Goal: Task Accomplishment & Management: Use online tool/utility

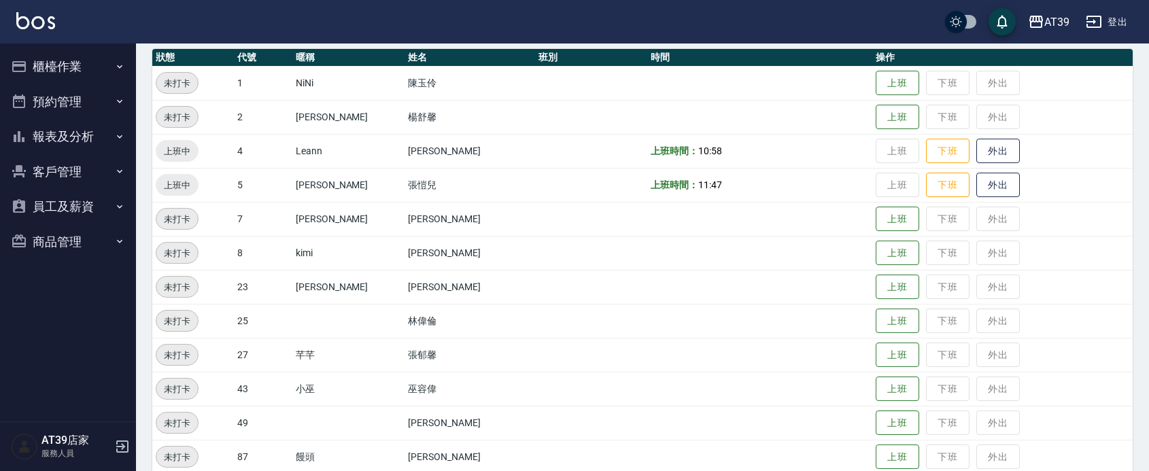
scroll to position [274, 0]
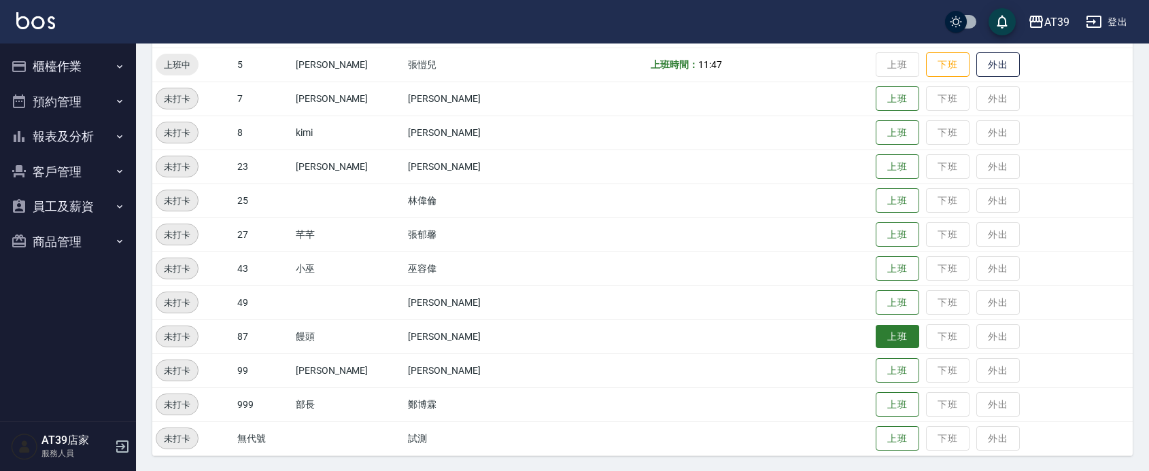
click at [876, 344] on button "上班" at bounding box center [898, 337] width 44 height 24
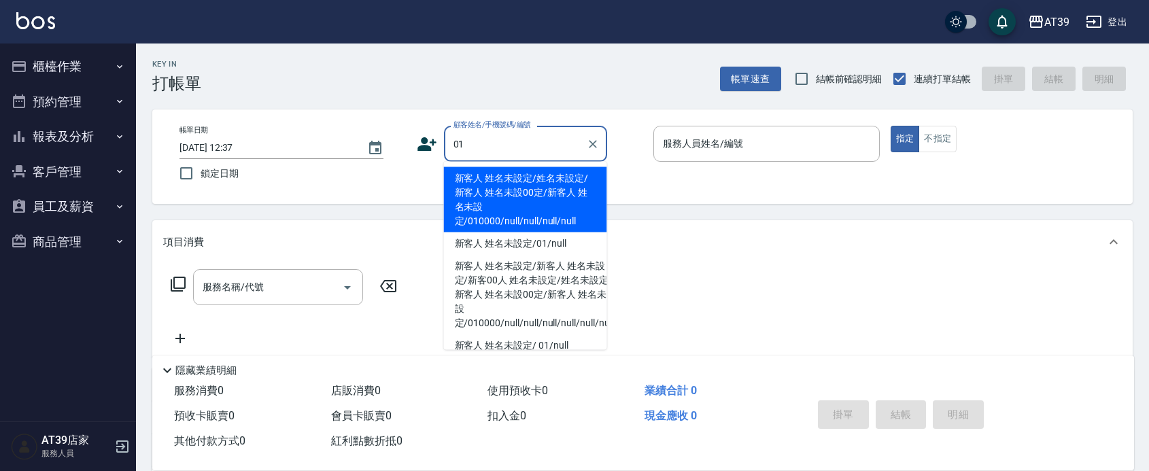
type input "新客人 姓名未設定/姓名未設定/新客人 姓名未設00定/新客人 姓名未設定/010000/null/null/null/null"
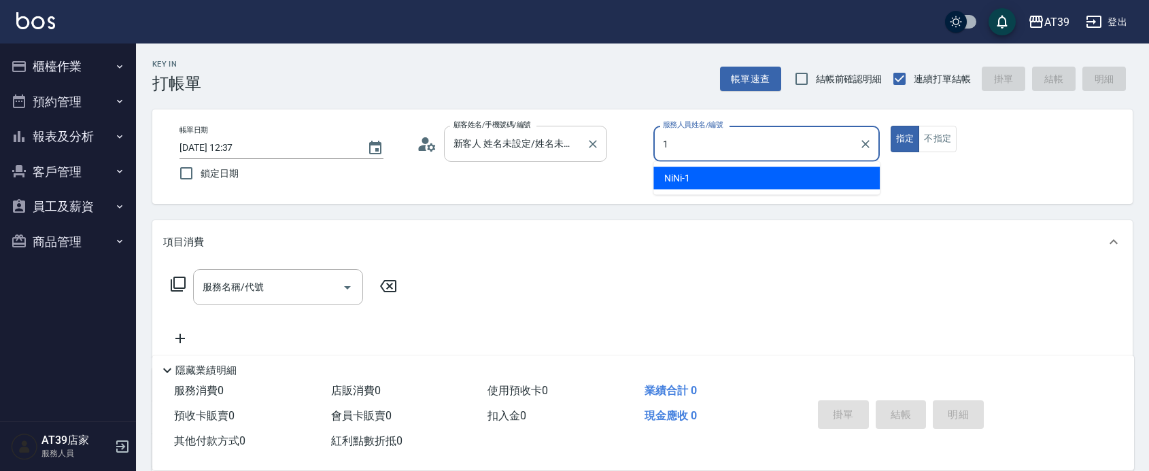
type input "NiNi-1"
type button "true"
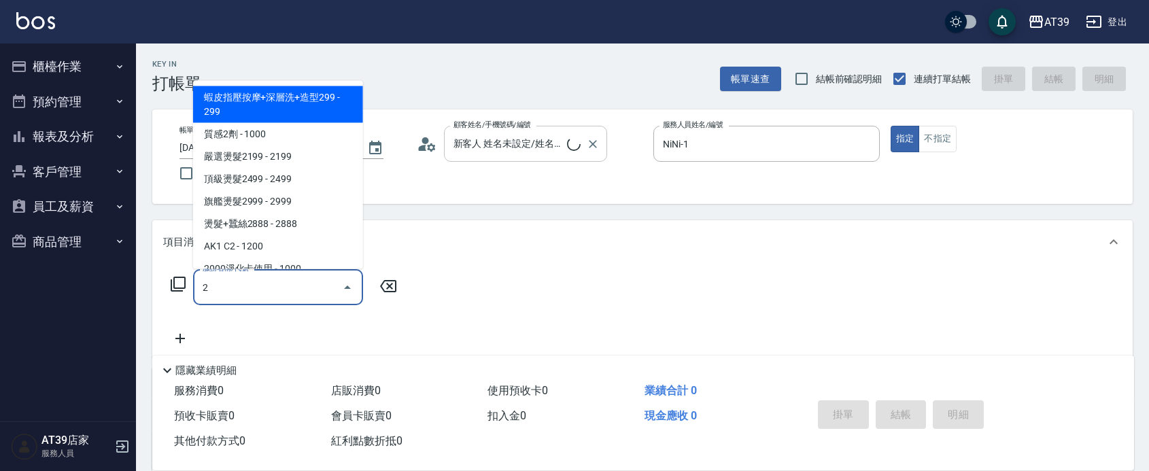
type input "20"
type input "新客人 姓名未設定/01/null"
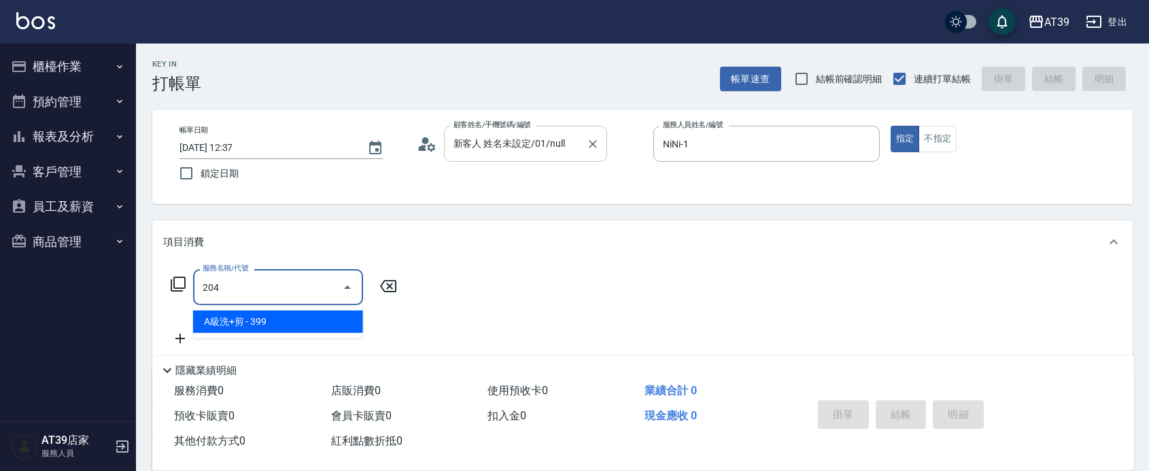
type input "A級洗+剪(204)"
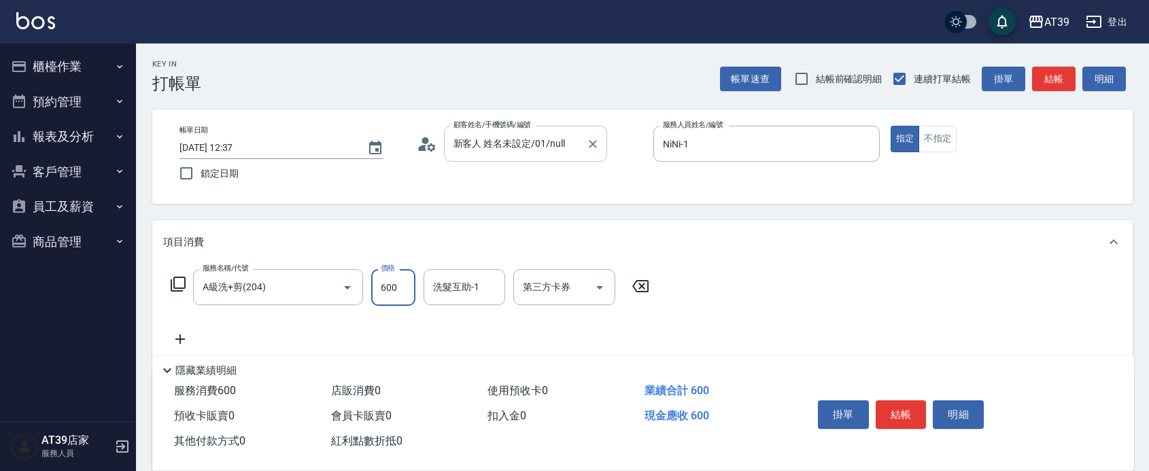
type input "600"
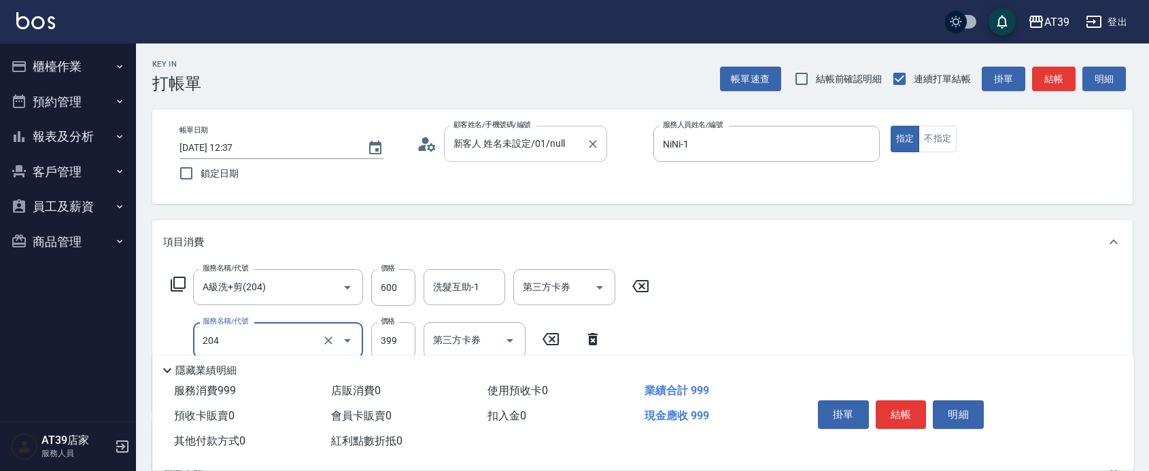
type input "A級洗+剪(204)"
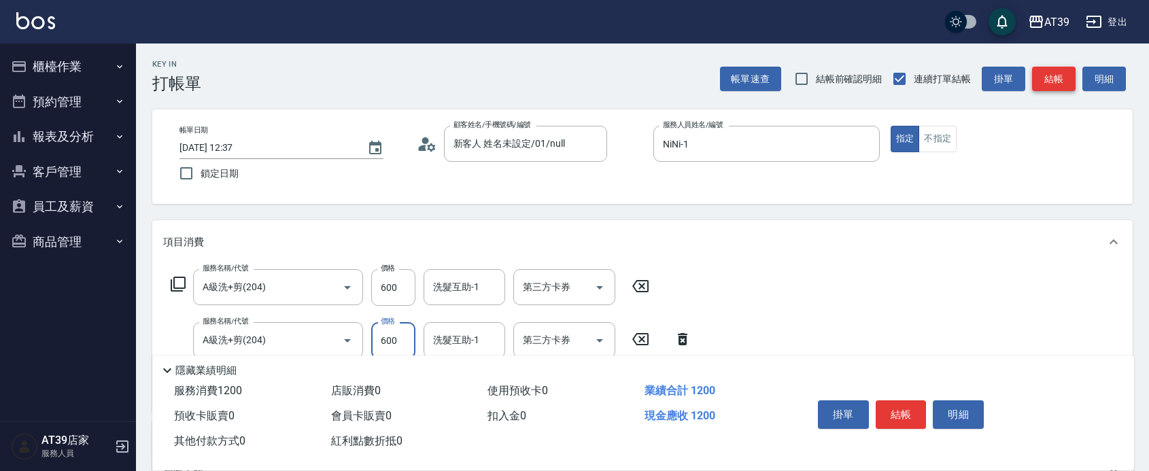
type input "600"
click at [1052, 80] on button "結帳" at bounding box center [1054, 79] width 44 height 25
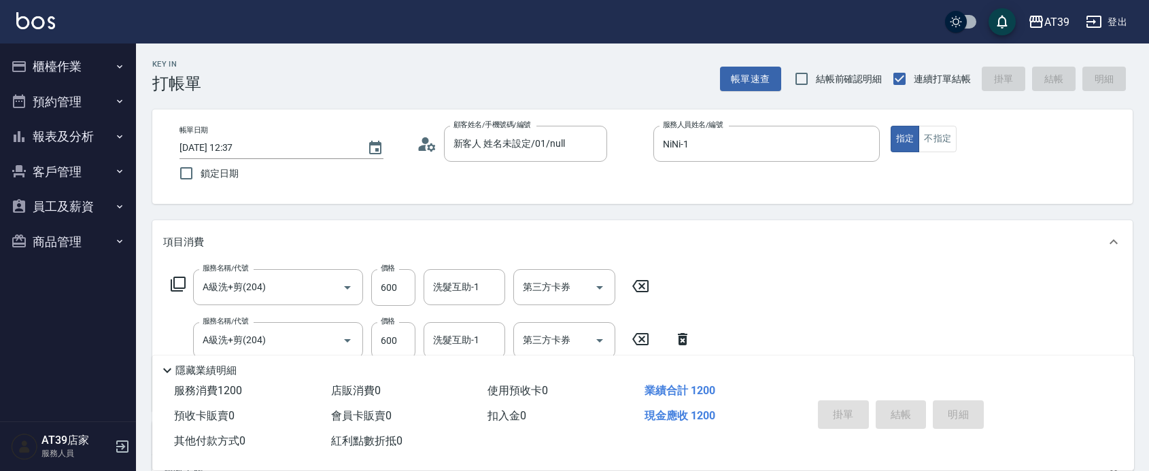
type input "2025/08/18 12:38"
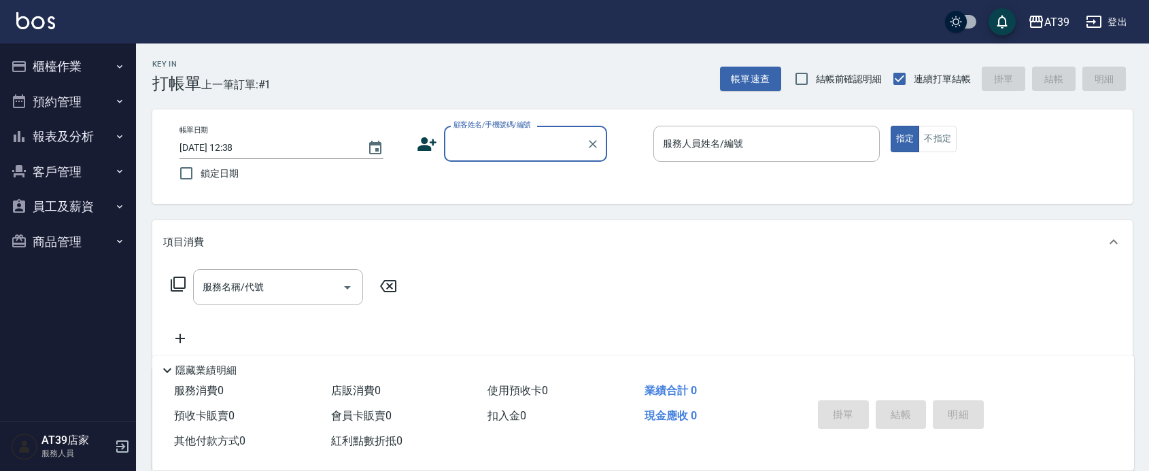
click at [43, 141] on button "報表及分析" at bounding box center [67, 136] width 125 height 35
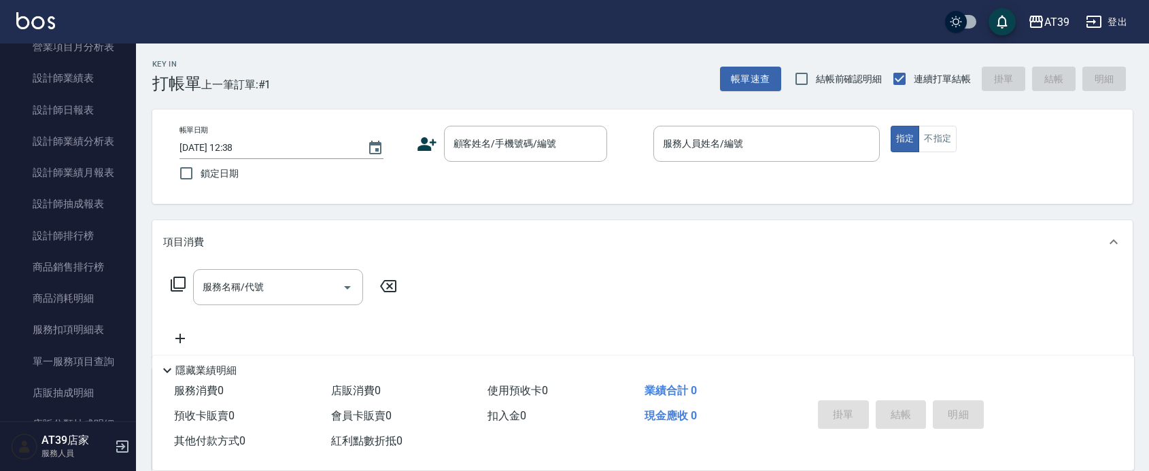
scroll to position [446, 0]
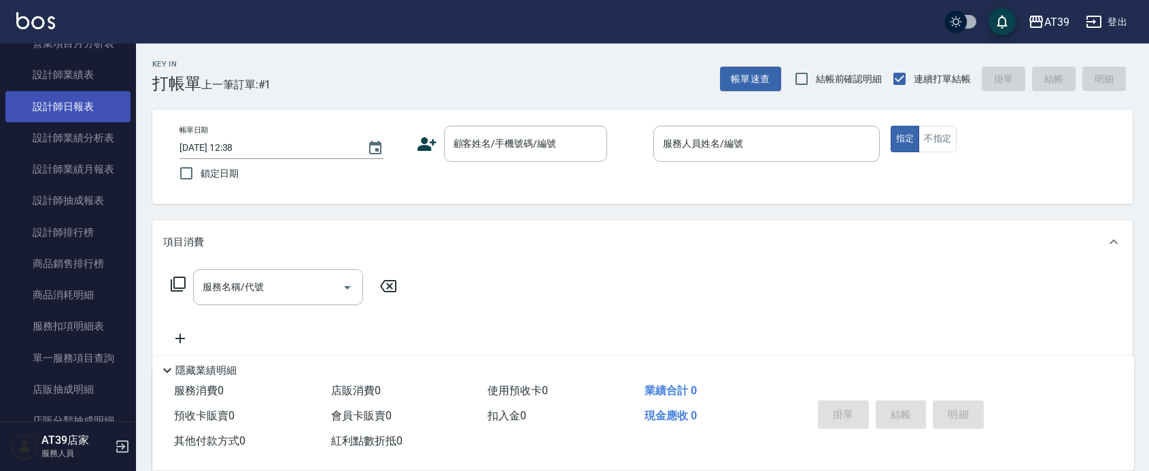
click at [82, 111] on link "設計師日報表" at bounding box center [67, 106] width 125 height 31
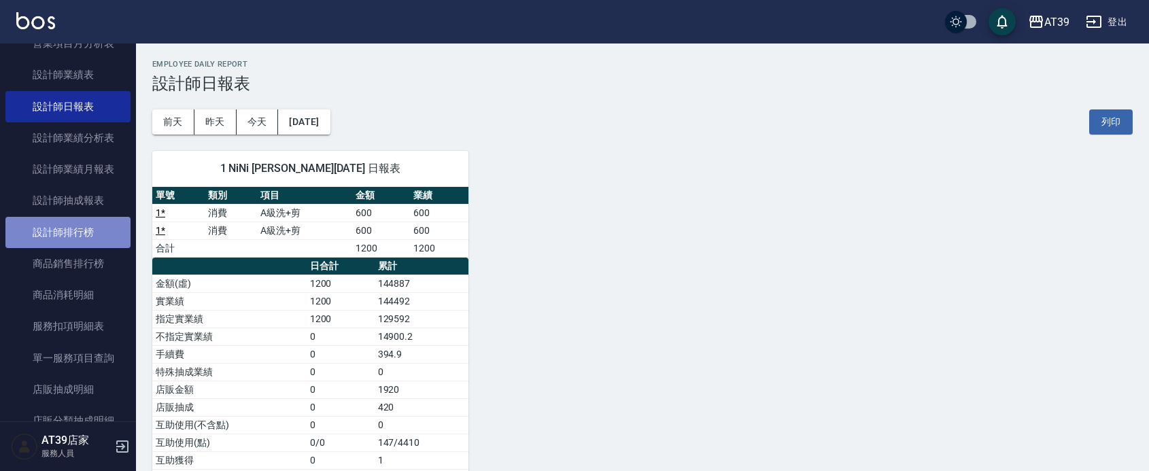
click at [70, 237] on link "設計師排行榜" at bounding box center [67, 232] width 125 height 31
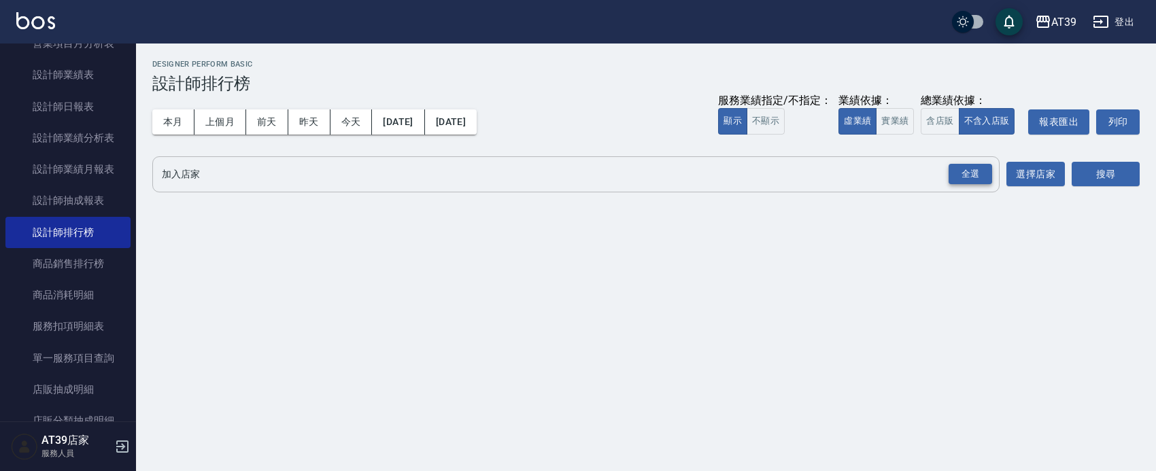
click at [974, 184] on div "全選" at bounding box center [971, 174] width 44 height 21
click at [1106, 171] on button "搜尋" at bounding box center [1106, 175] width 68 height 25
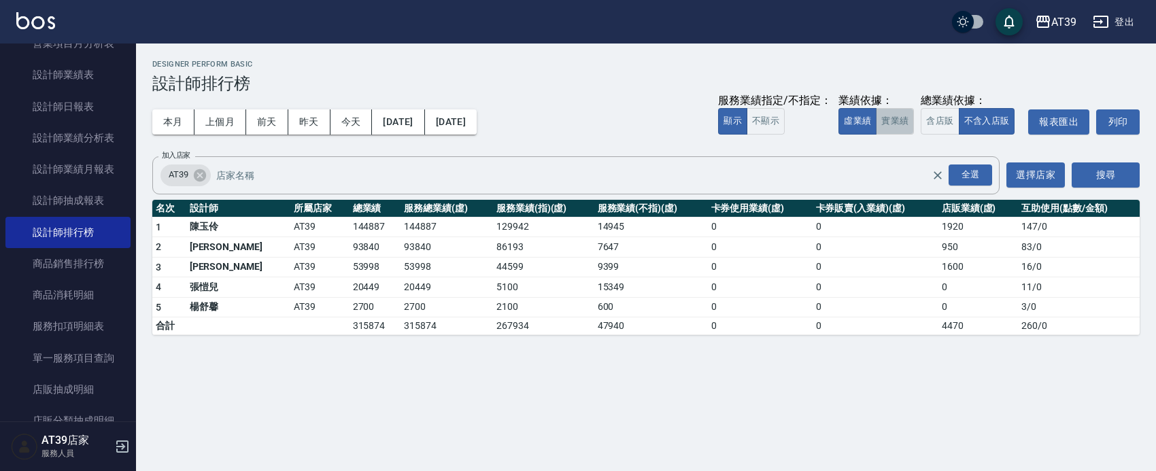
click at [898, 116] on button "實業績" at bounding box center [895, 121] width 38 height 27
click at [477, 120] on button "2025/08/18" at bounding box center [451, 121] width 52 height 25
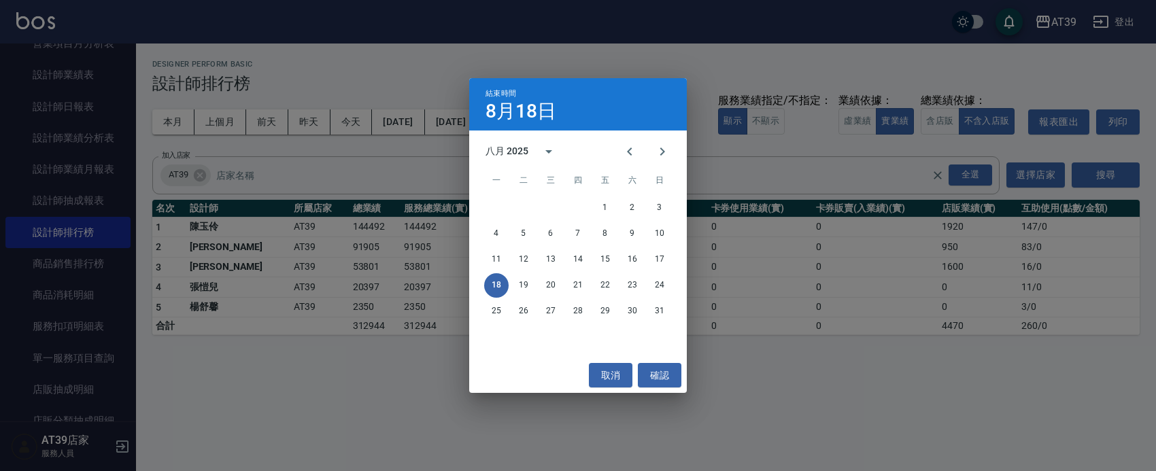
click at [422, 174] on div "結束時間 8月18日 八月 2025 一 二 三 四 五 六 日 1 2 3 4 5 6 7 8 9 10 11 12 13 14 15 16 17 18 1…" at bounding box center [578, 235] width 1156 height 471
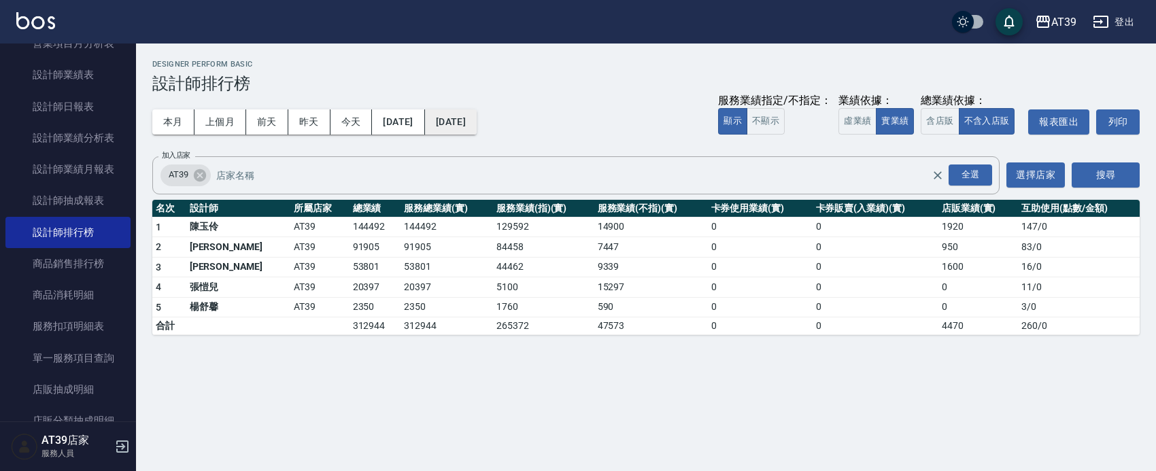
click at [477, 111] on button "[DATE]" at bounding box center [451, 121] width 52 height 25
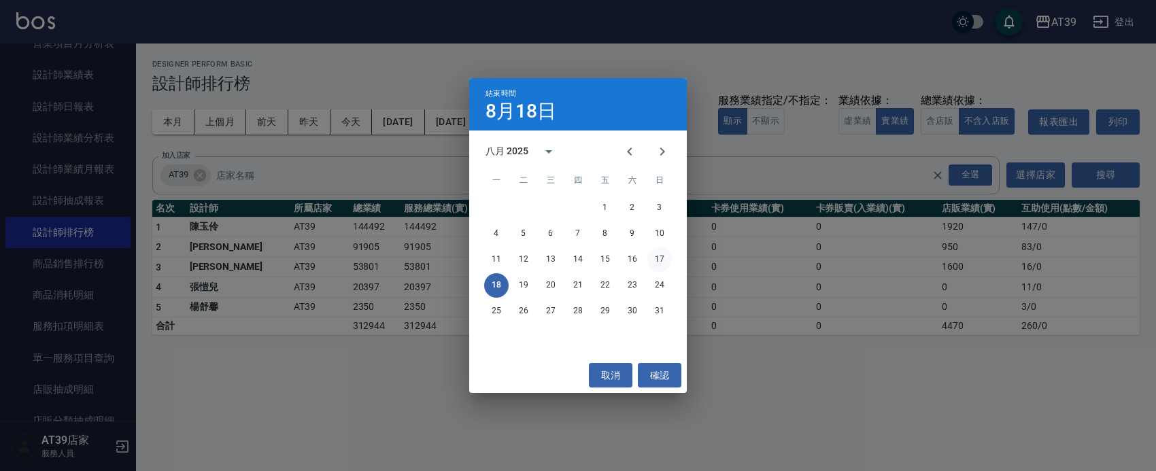
click at [658, 258] on button "17" at bounding box center [659, 260] width 24 height 24
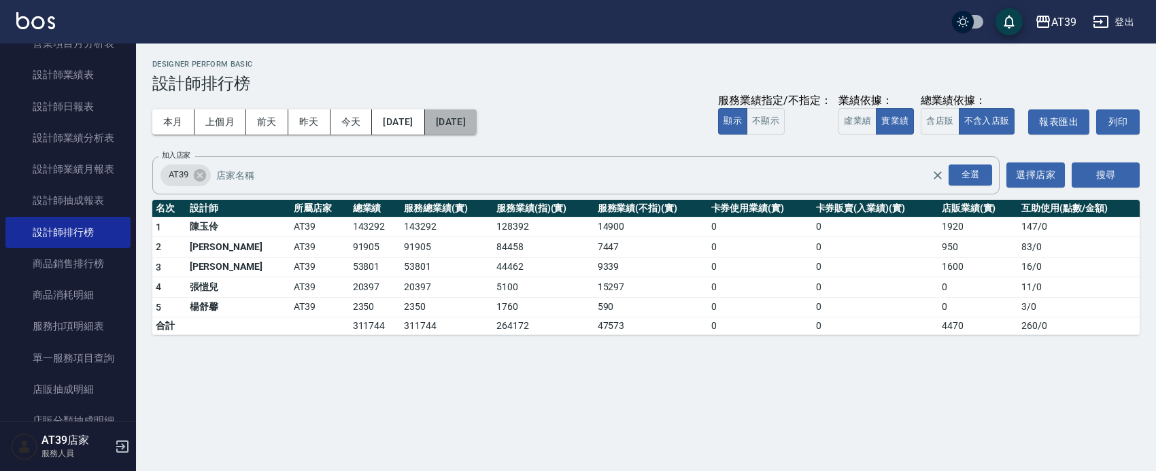
click at [477, 120] on button "2025/08/17" at bounding box center [451, 121] width 52 height 25
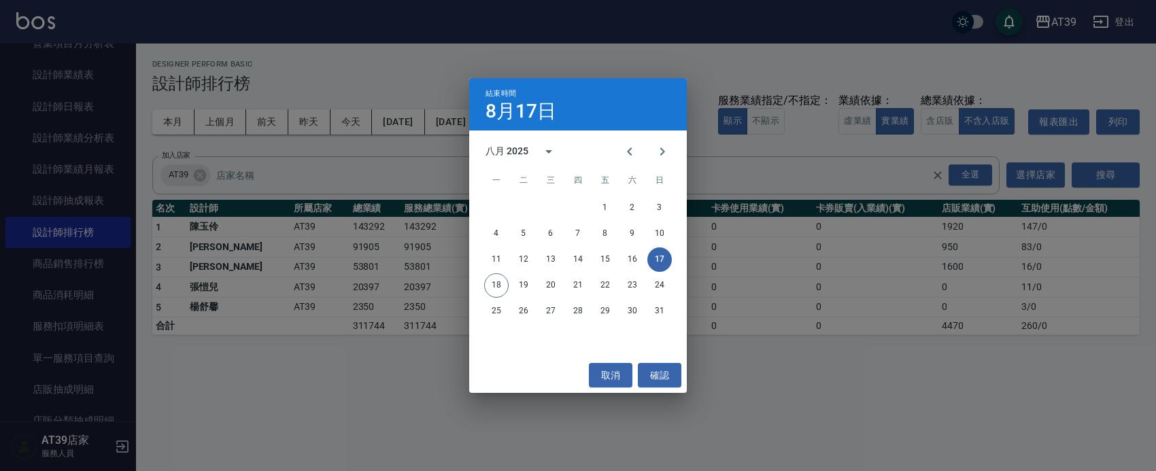
click at [409, 419] on div "結束時間 8月17日 八月 2025 一 二 三 四 五 六 日 1 2 3 4 5 6 7 8 9 10 11 12 13 14 15 16 17 18 1…" at bounding box center [578, 235] width 1156 height 471
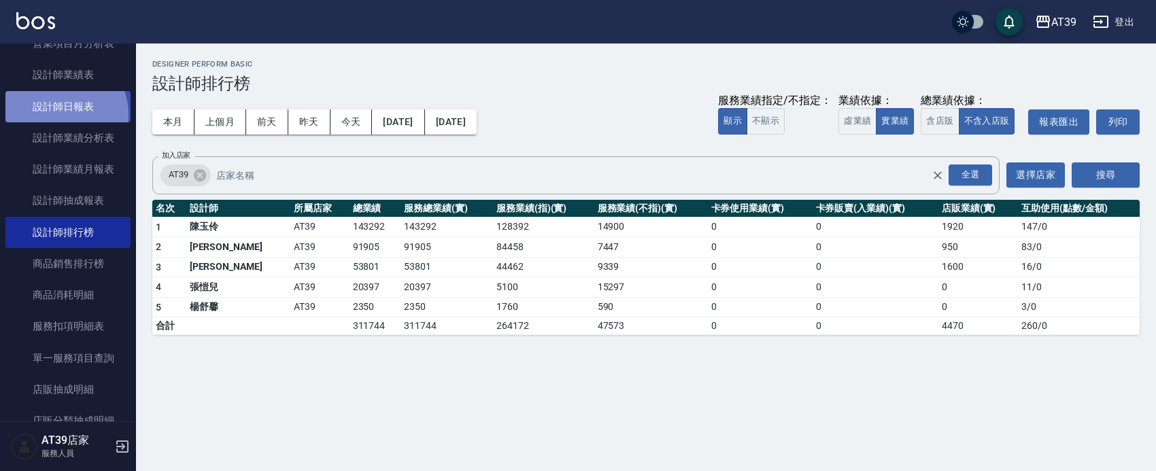
click at [58, 114] on link "設計師日報表" at bounding box center [67, 106] width 125 height 31
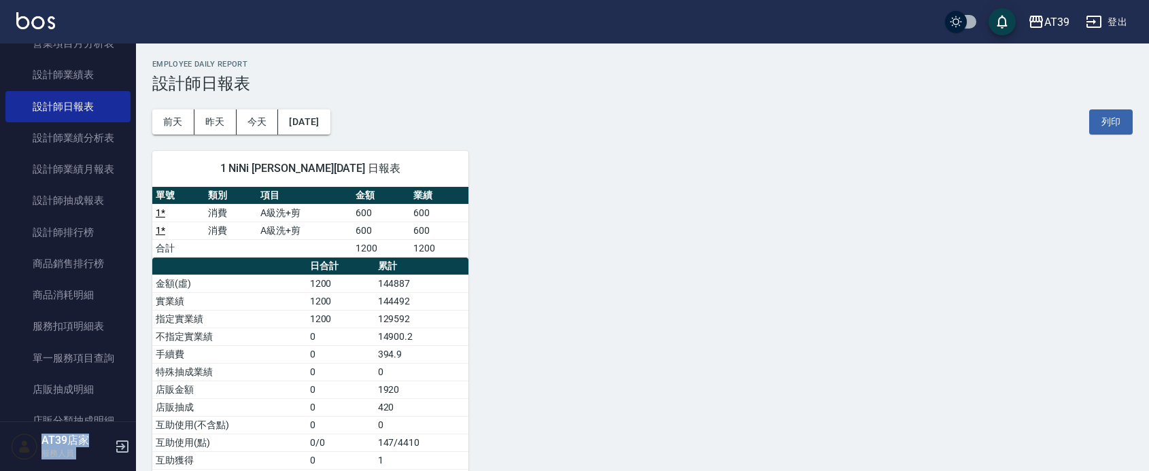
drag, startPoint x: 126, startPoint y: 192, endPoint x: 131, endPoint y: -63, distance: 255.1
click at [131, 0] on html "AT39 登出 櫃檯作業 打帳單 帳單列表 現金收支登錄 每日結帳 排班表 現場電腦打卡 預約管理 預約管理 單日預約紀錄 單週預約紀錄 報表及分析 報表目錄…" at bounding box center [574, 304] width 1149 height 609
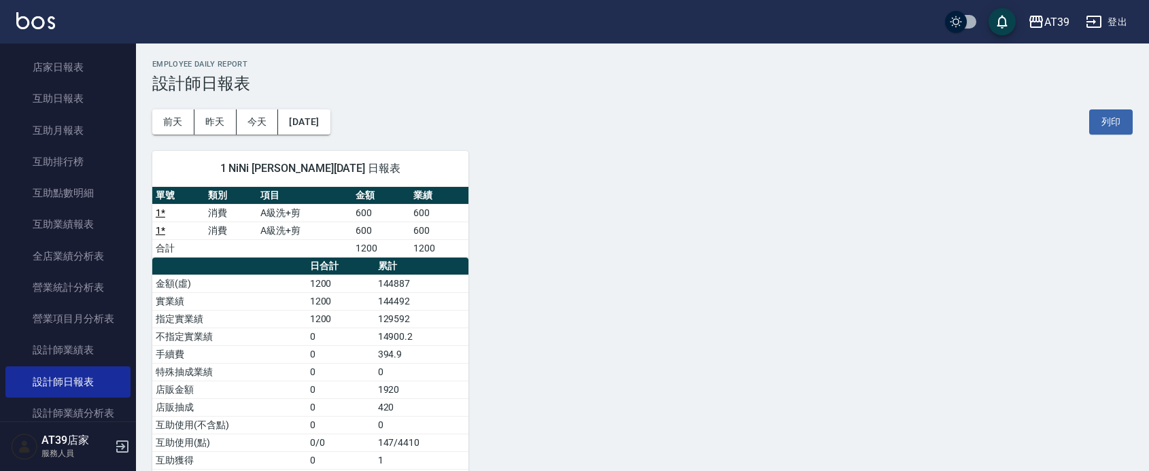
scroll to position [10, 0]
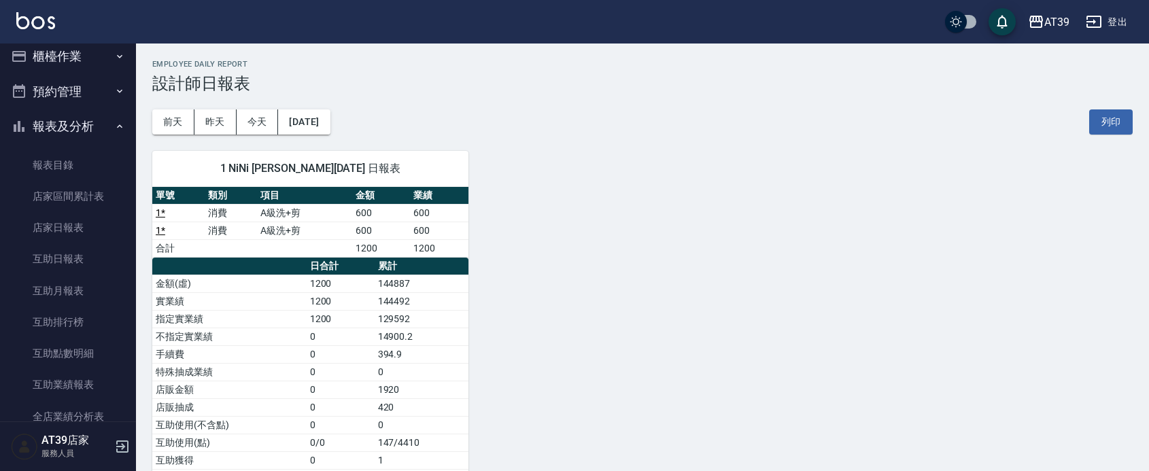
click at [54, 69] on button "櫃檯作業" at bounding box center [67, 56] width 125 height 35
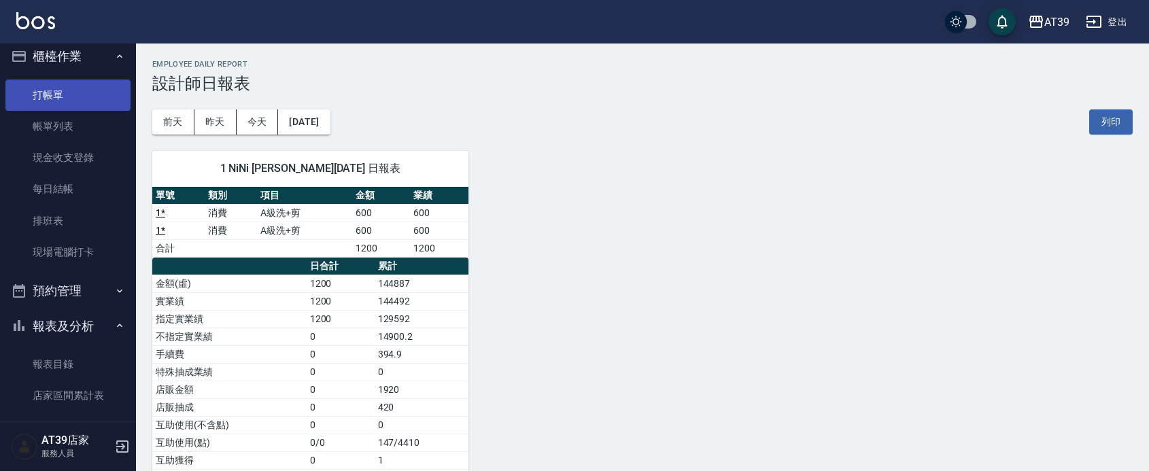
click at [63, 94] on link "打帳單" at bounding box center [67, 95] width 125 height 31
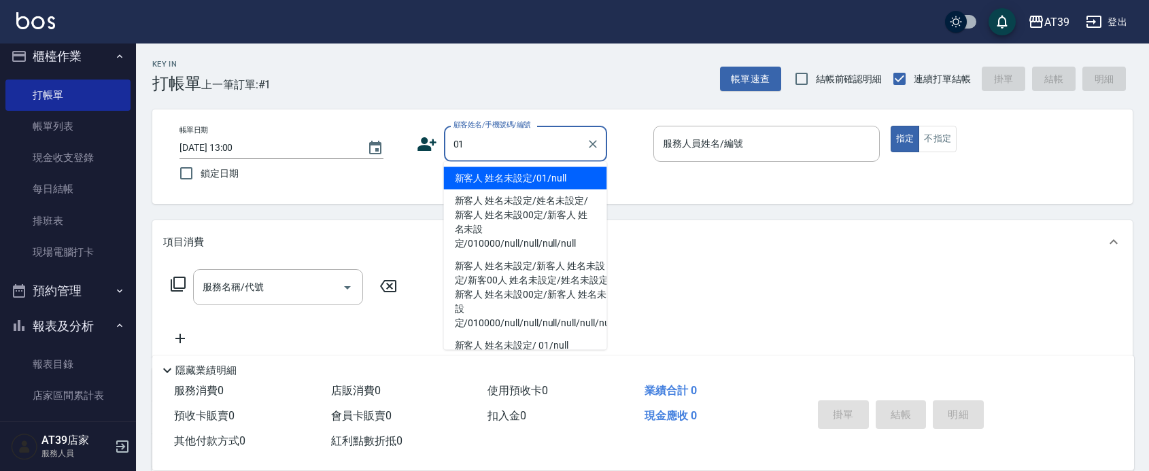
type input "新客人 姓名未設定/01/null"
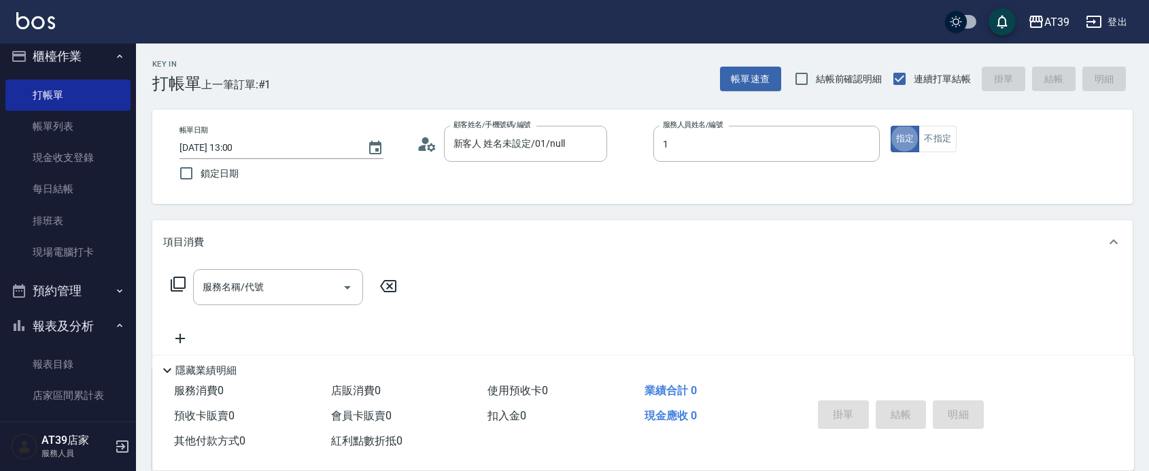
type input "NiNi-1"
type button "true"
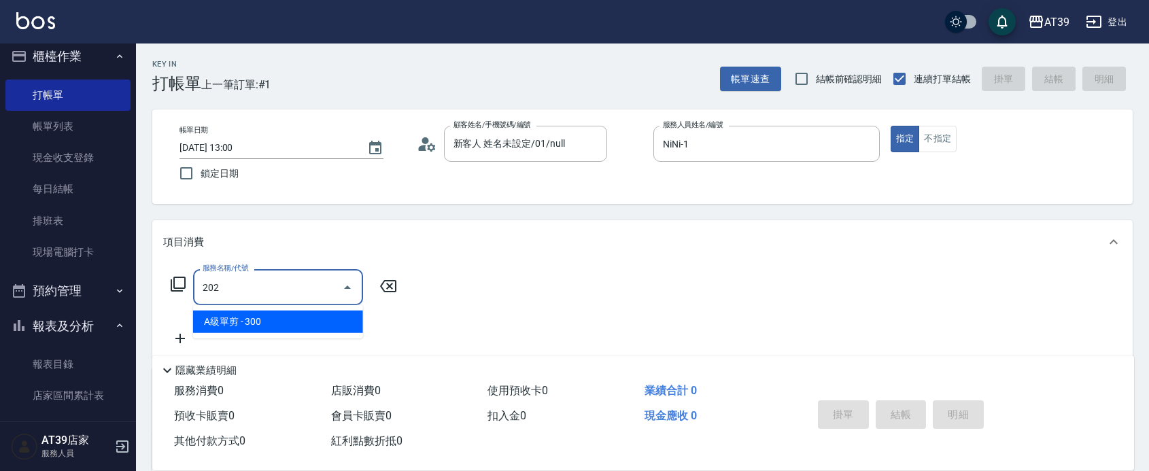
type input "A級單剪(202)"
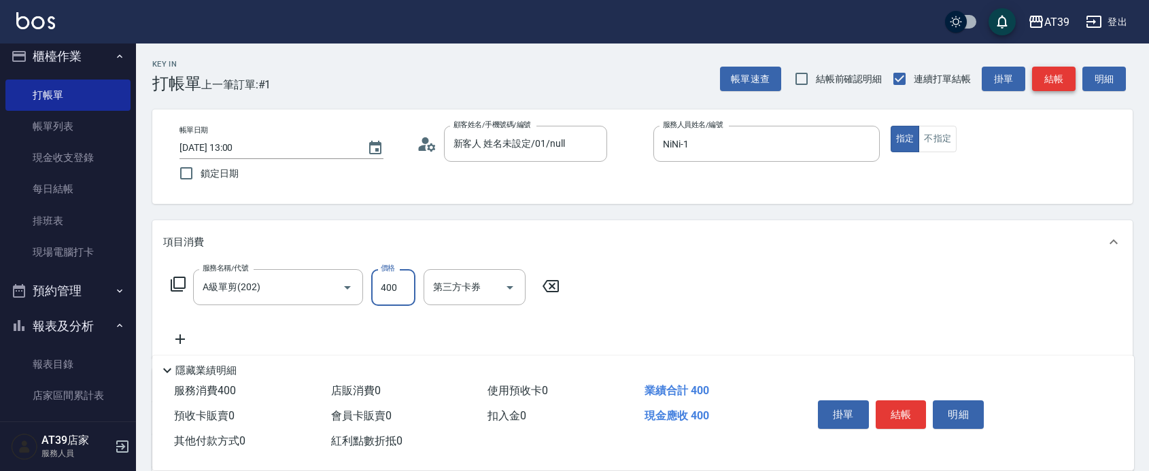
type input "400"
click at [1042, 82] on button "結帳" at bounding box center [1054, 79] width 44 height 25
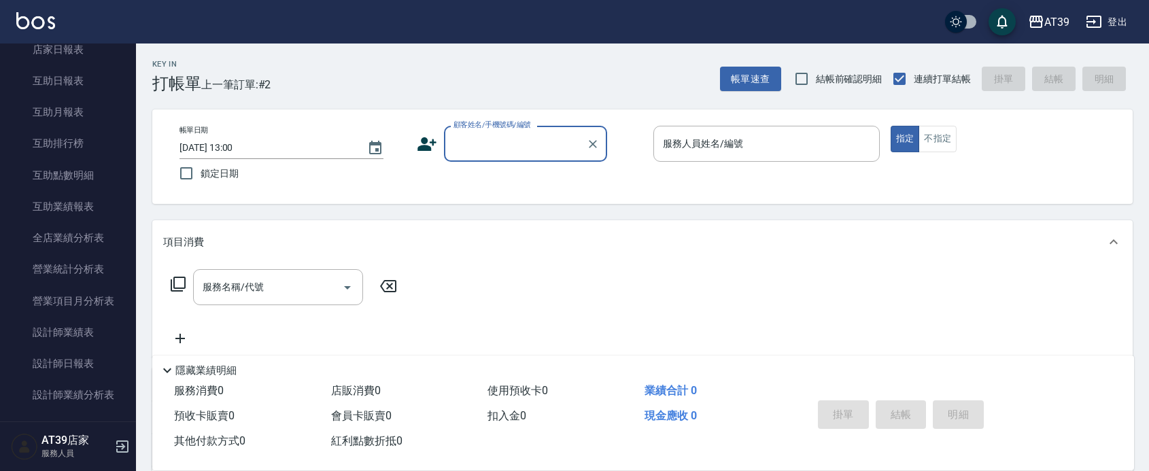
scroll to position [395, 0]
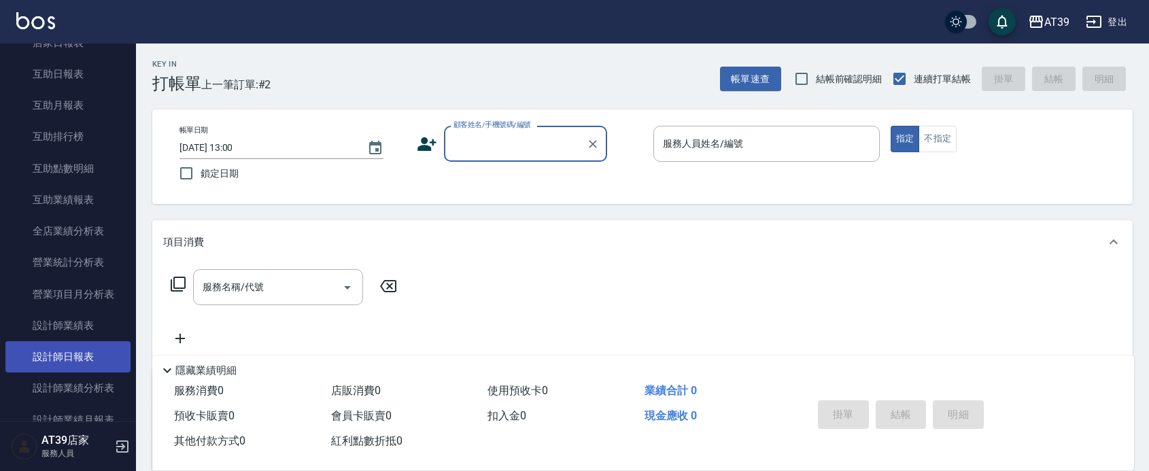
click at [63, 367] on link "設計師日報表" at bounding box center [67, 356] width 125 height 31
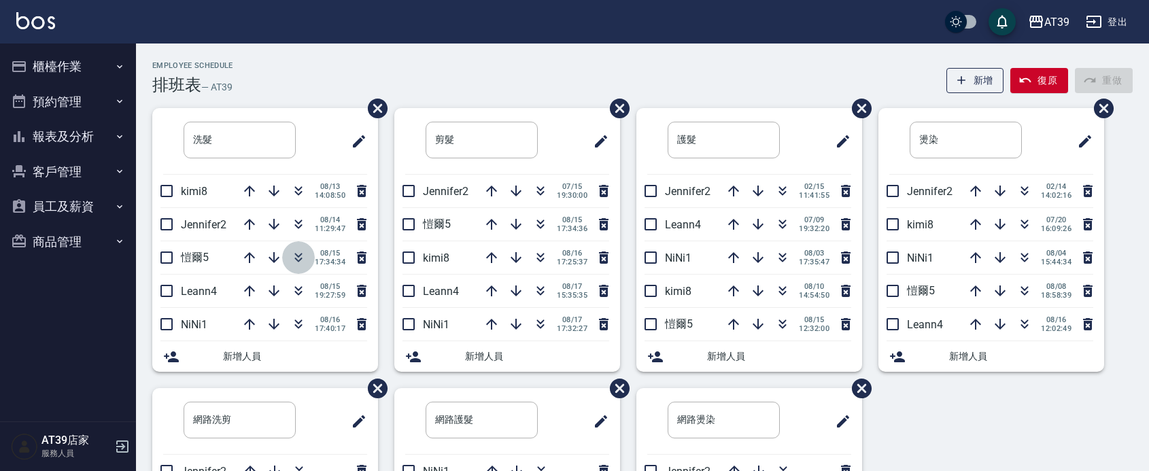
click at [297, 260] on icon "button" at bounding box center [298, 260] width 7 height 5
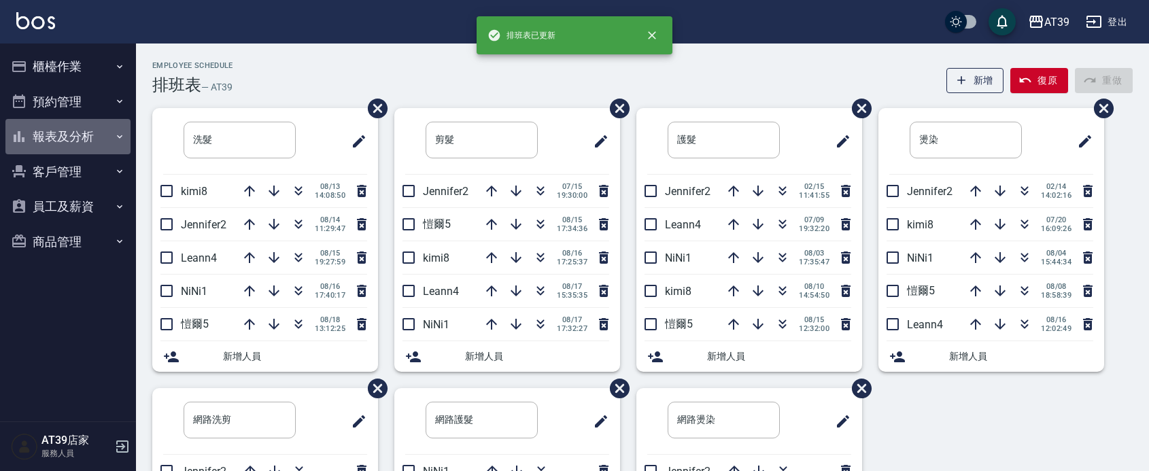
click at [62, 137] on button "報表及分析" at bounding box center [67, 136] width 125 height 35
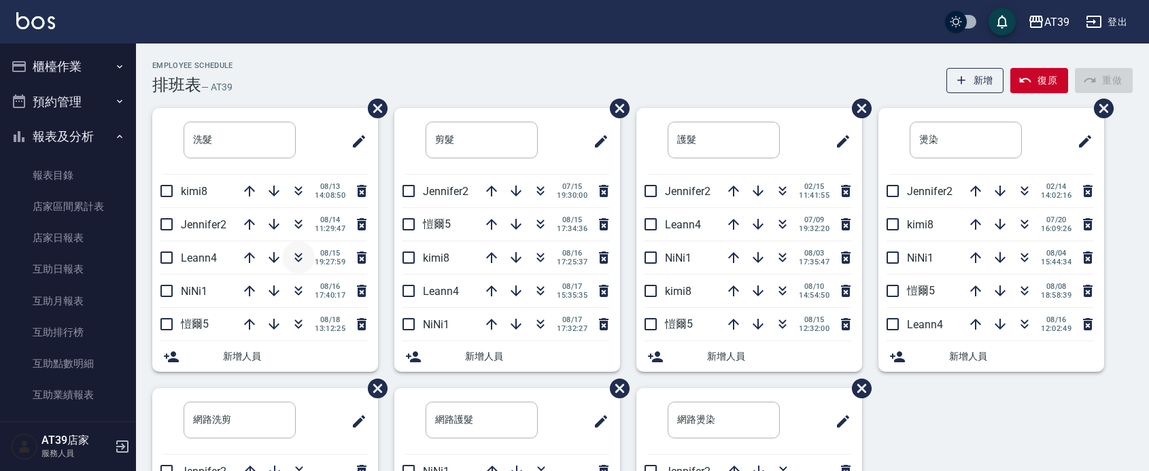
click at [301, 255] on icon "button" at bounding box center [298, 258] width 16 height 16
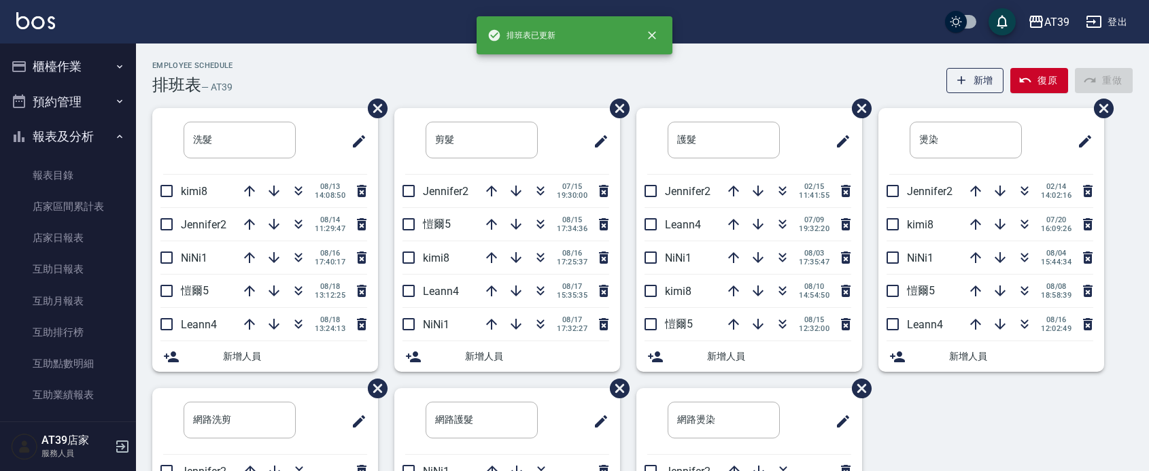
click at [306, 41] on div "AT39 登出" at bounding box center [574, 22] width 1149 height 44
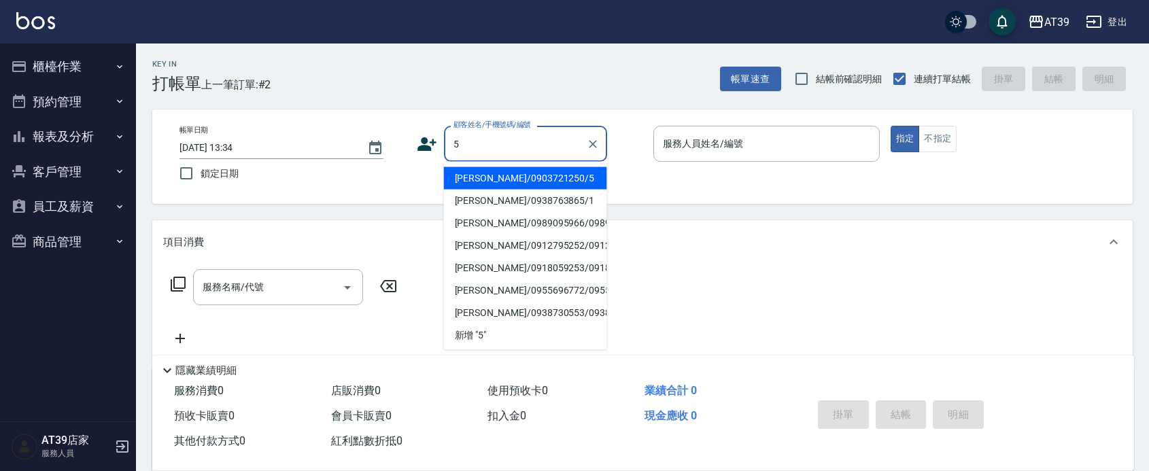
type input "Alan/0903721250/5"
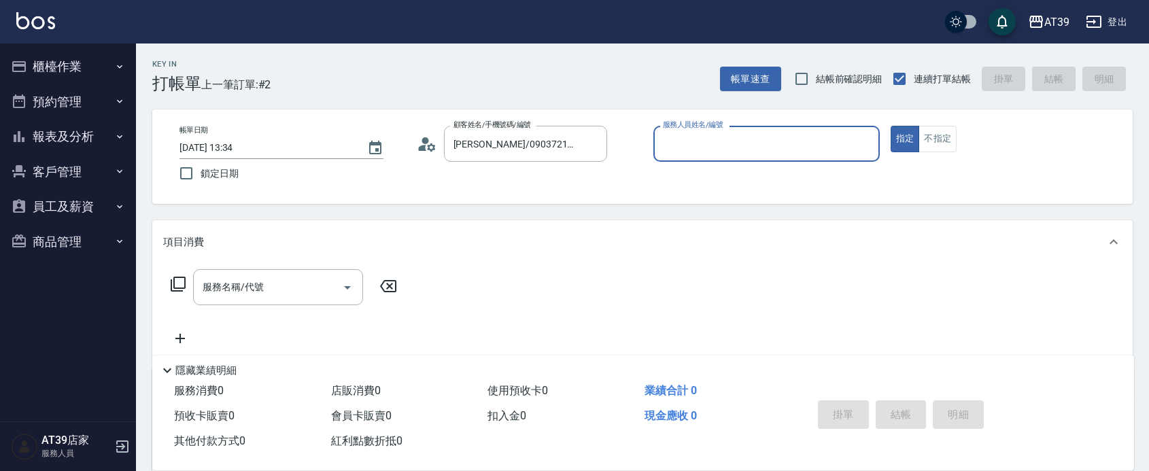
type input "愷爾-5"
click at [891, 126] on button "指定" at bounding box center [905, 139] width 29 height 27
type button "true"
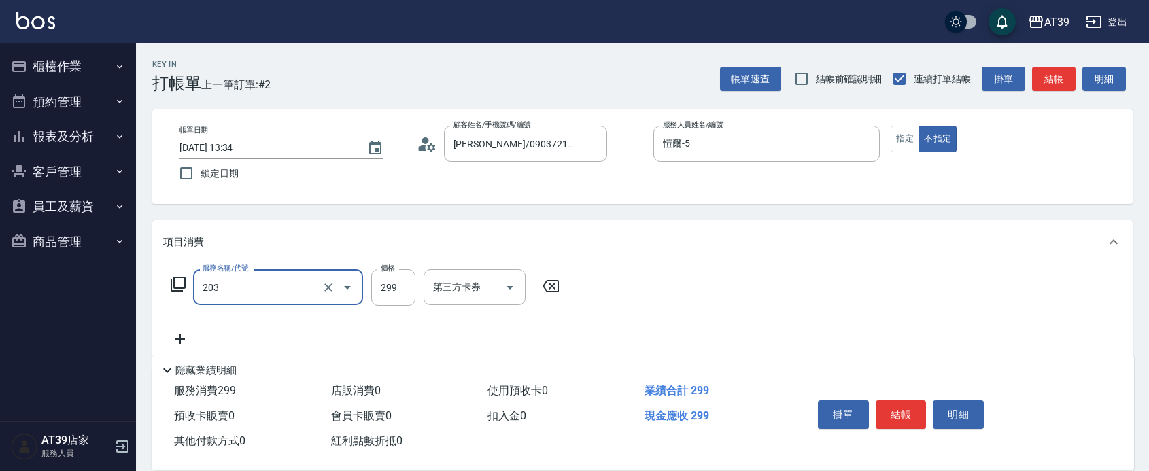
type input "B級洗+剪(203)"
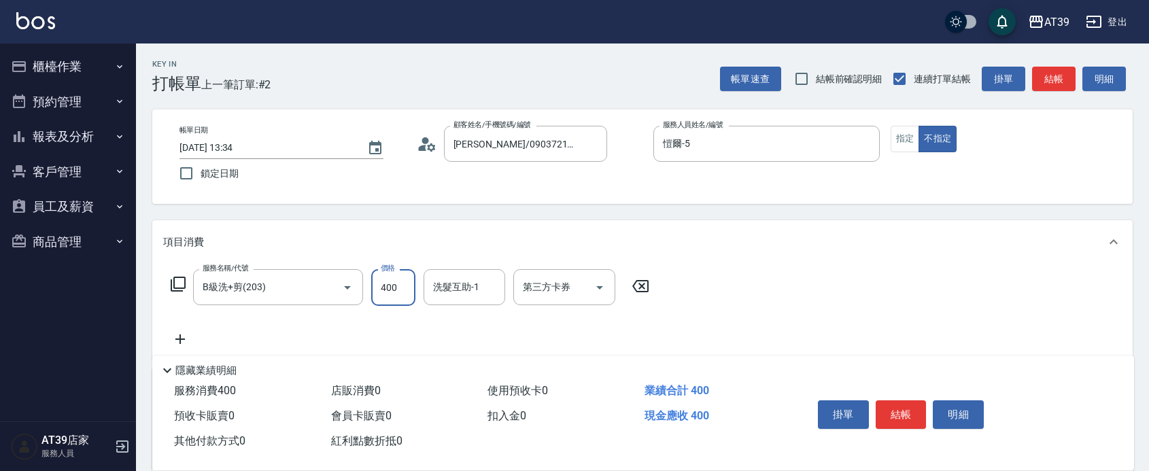
type input "400"
type input "饅頭-87"
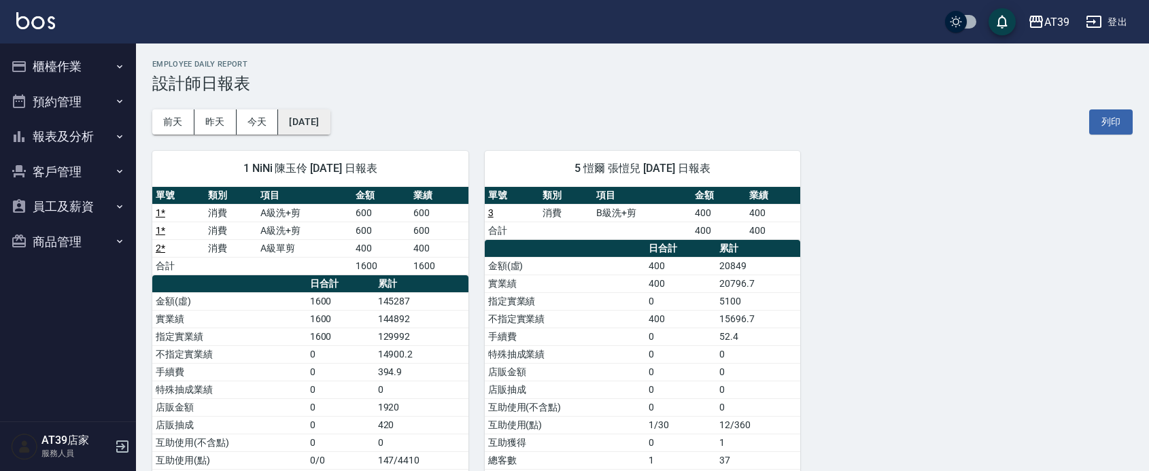
click at [318, 126] on button "2025/08/18" at bounding box center [304, 121] width 52 height 25
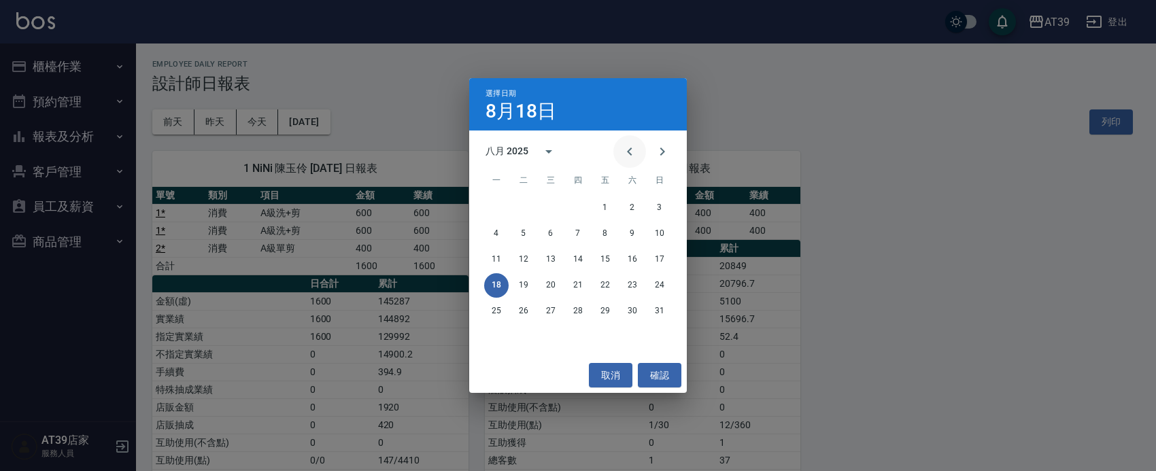
click at [630, 137] on button "Previous month" at bounding box center [629, 151] width 33 height 33
click at [613, 258] on button "18" at bounding box center [605, 260] width 24 height 24
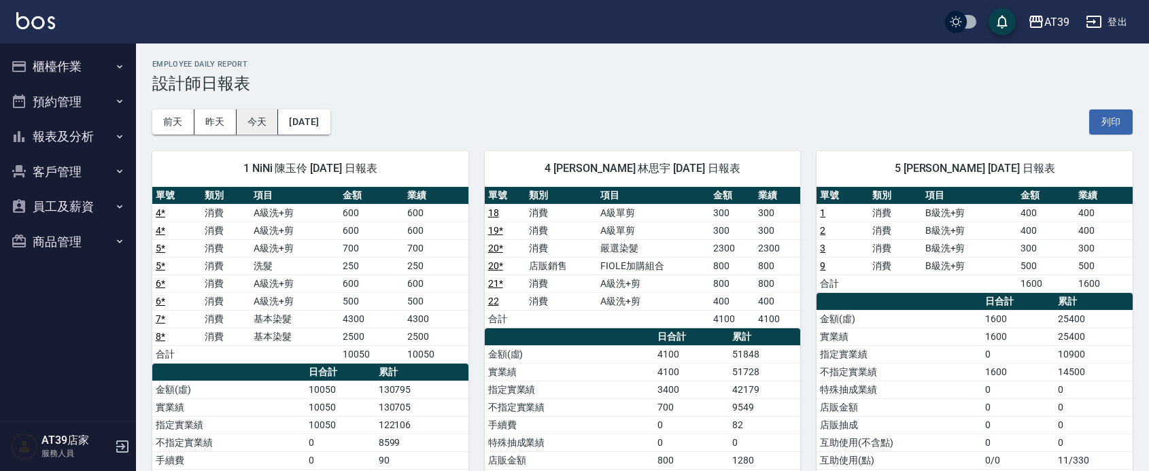
click at [269, 111] on button "今天" at bounding box center [258, 121] width 42 height 25
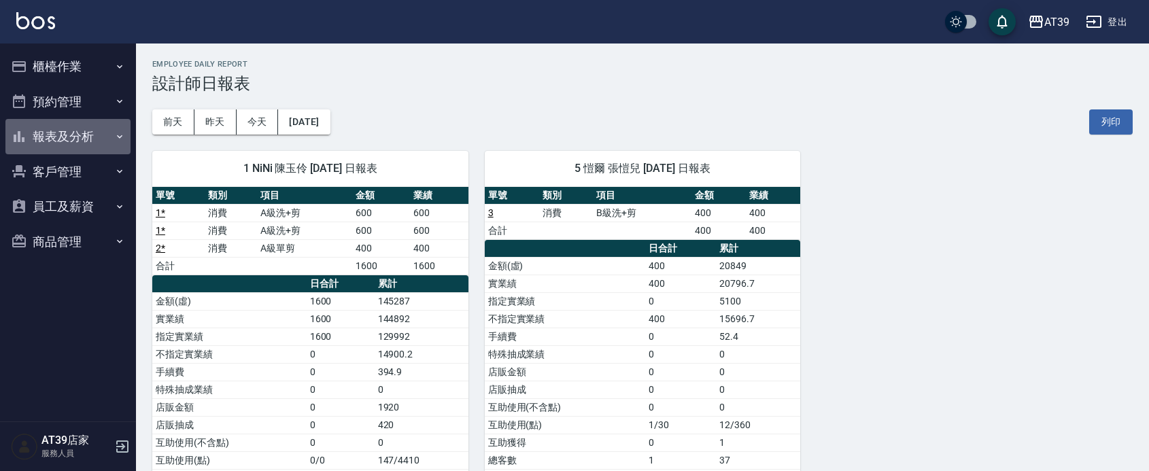
click at [92, 141] on button "報表及分析" at bounding box center [67, 136] width 125 height 35
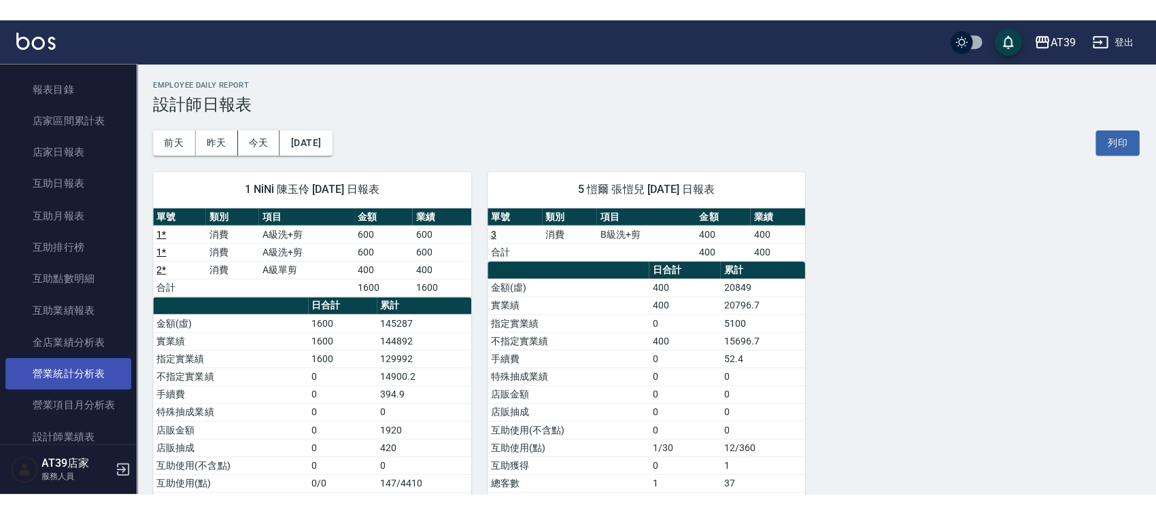
scroll to position [255, 0]
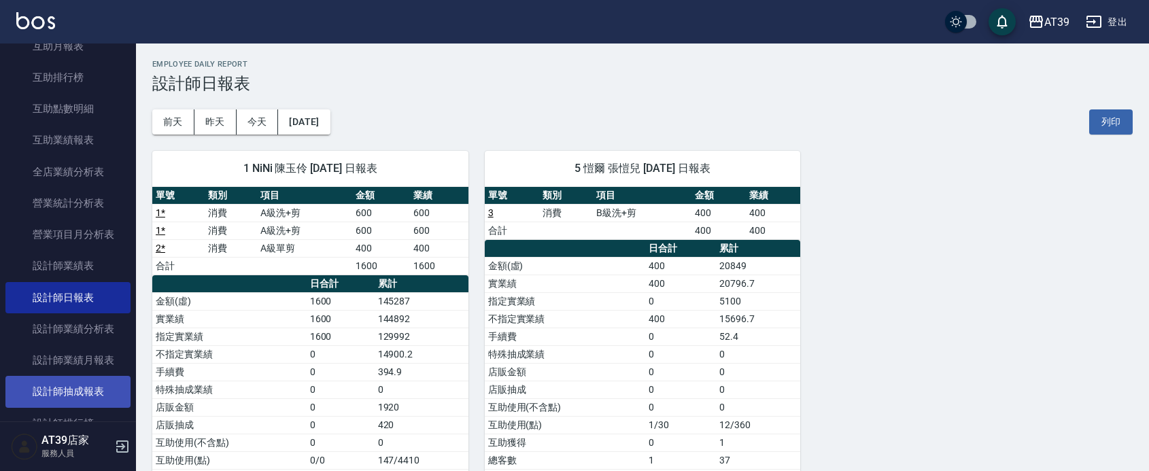
click at [96, 379] on link "設計師抽成報表" at bounding box center [67, 391] width 125 height 31
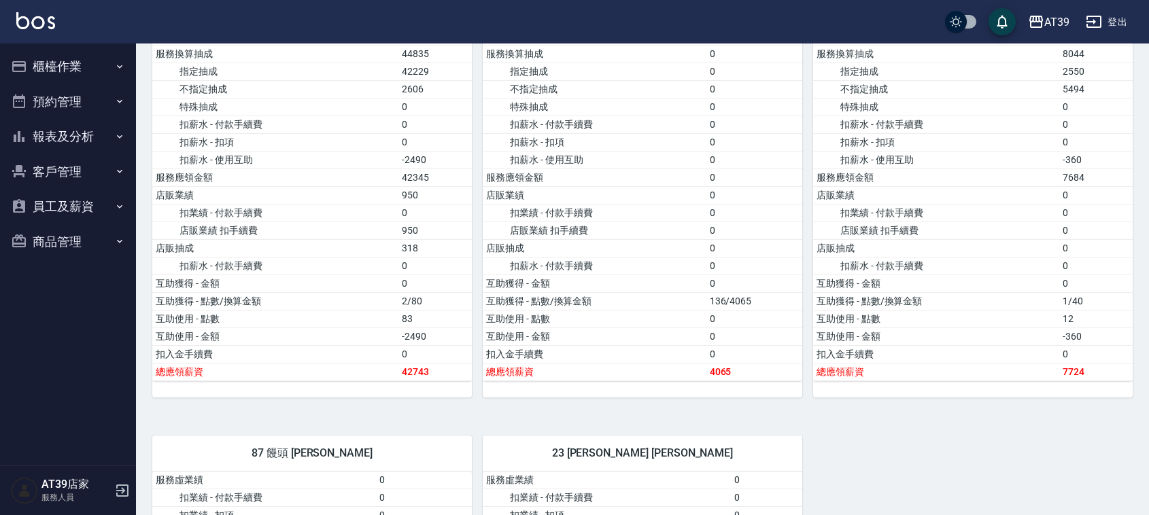
scroll to position [1020, 0]
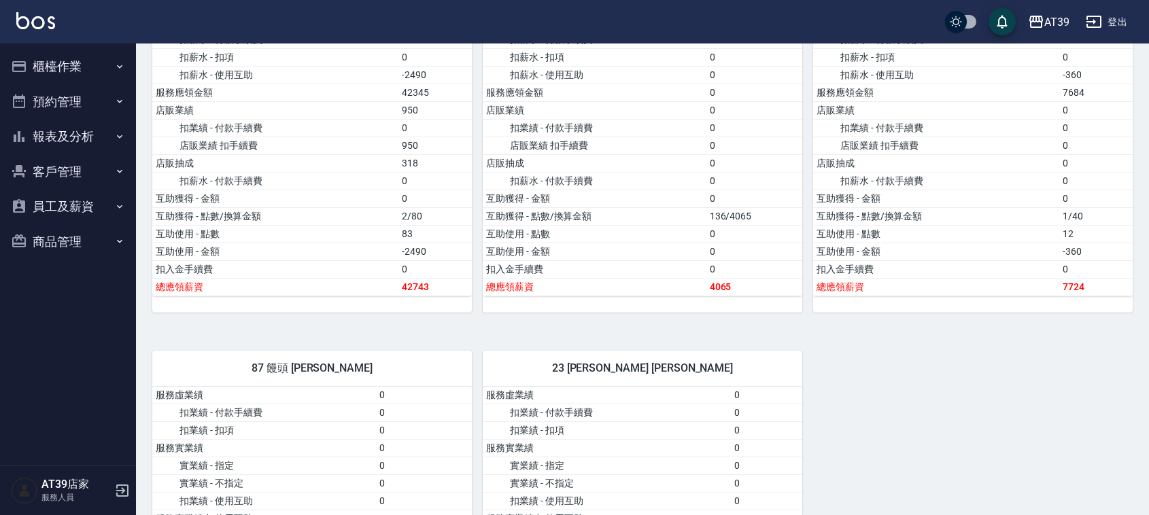
click at [44, 14] on img at bounding box center [35, 20] width 39 height 17
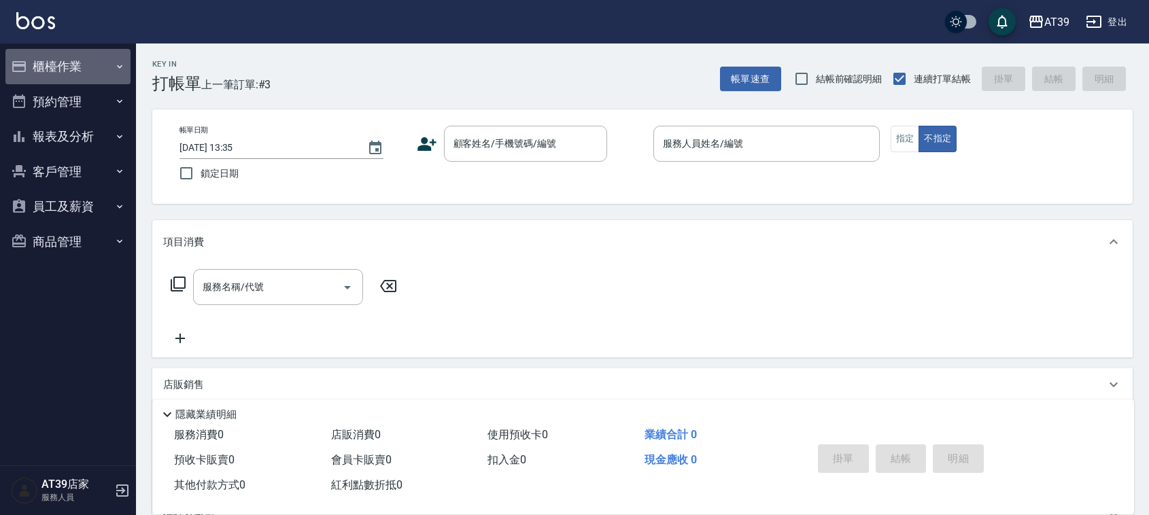
click at [95, 63] on button "櫃檯作業" at bounding box center [67, 66] width 125 height 35
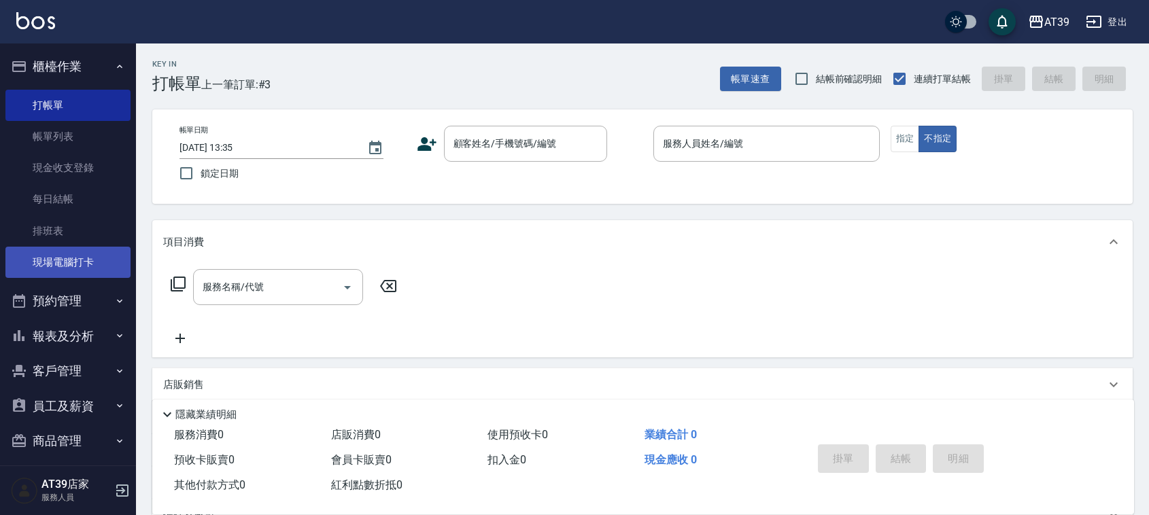
click at [84, 260] on link "現場電腦打卡" at bounding box center [67, 262] width 125 height 31
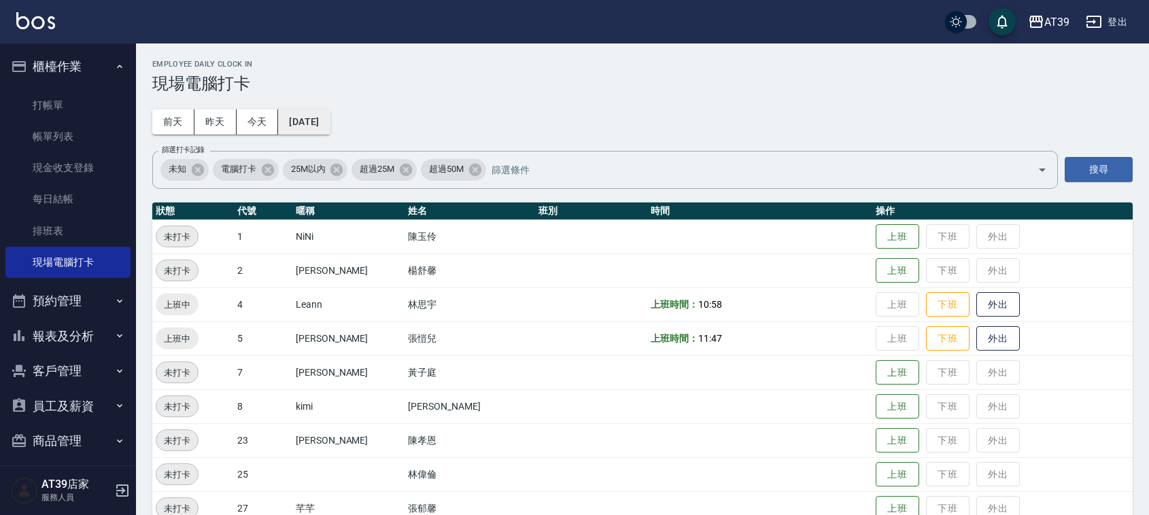
click at [316, 117] on button "[DATE]" at bounding box center [304, 121] width 52 height 25
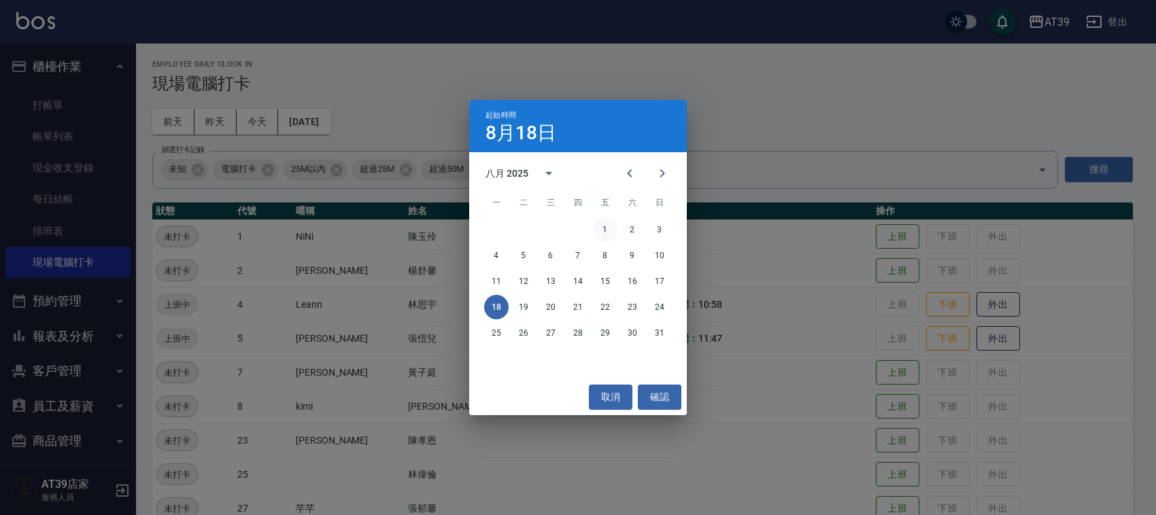
click at [609, 226] on button "1" at bounding box center [605, 230] width 24 height 24
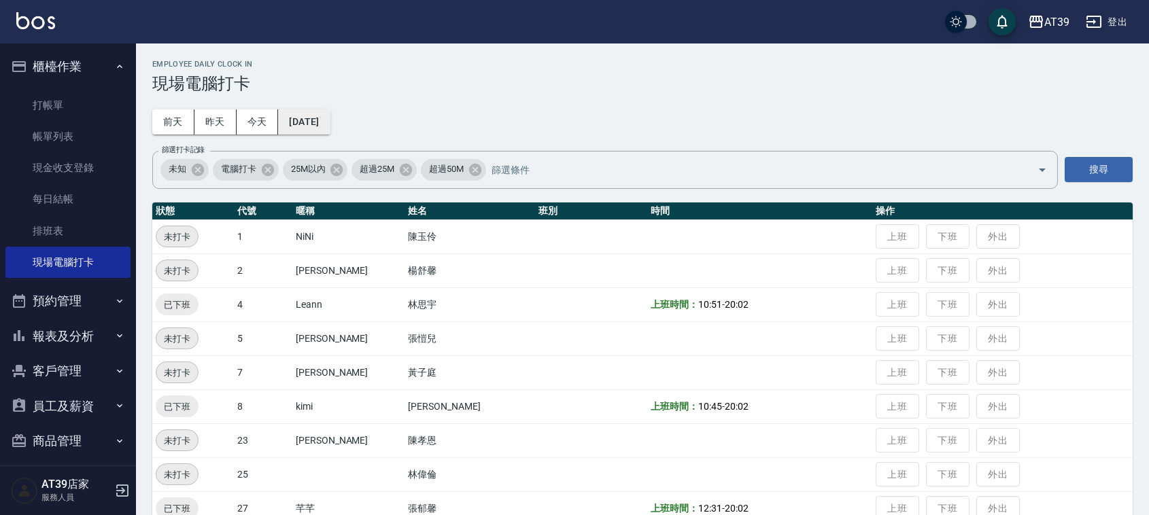
click at [330, 122] on button "[DATE]" at bounding box center [304, 121] width 52 height 25
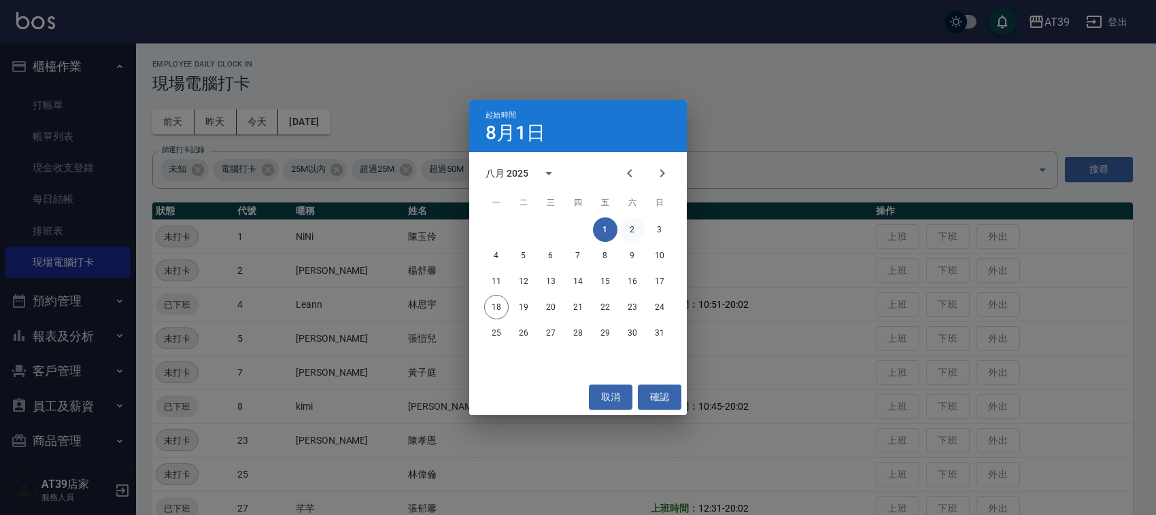
click at [632, 235] on button "2" at bounding box center [632, 230] width 24 height 24
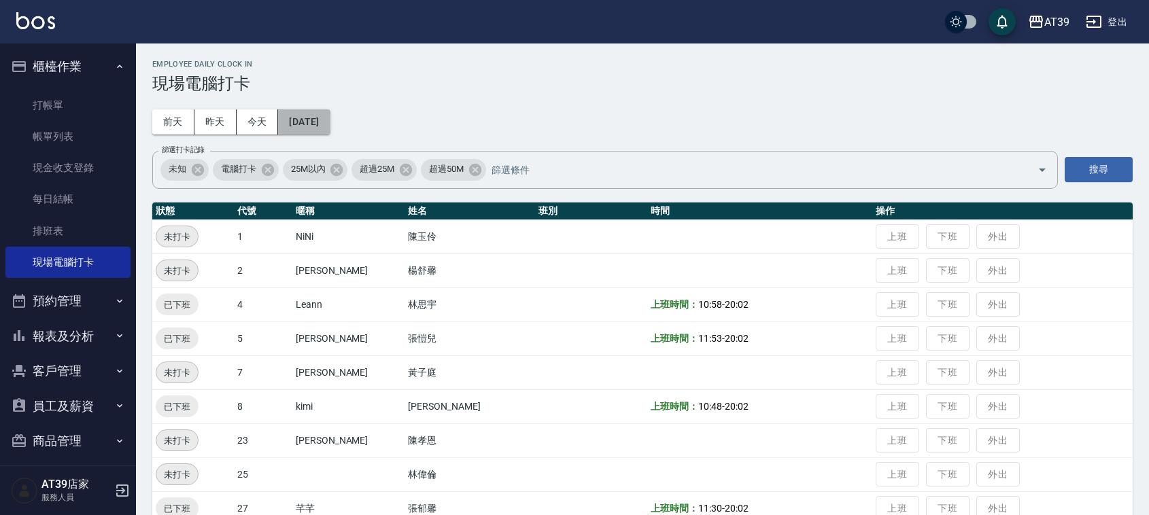
click at [330, 121] on button "[DATE]" at bounding box center [304, 121] width 52 height 25
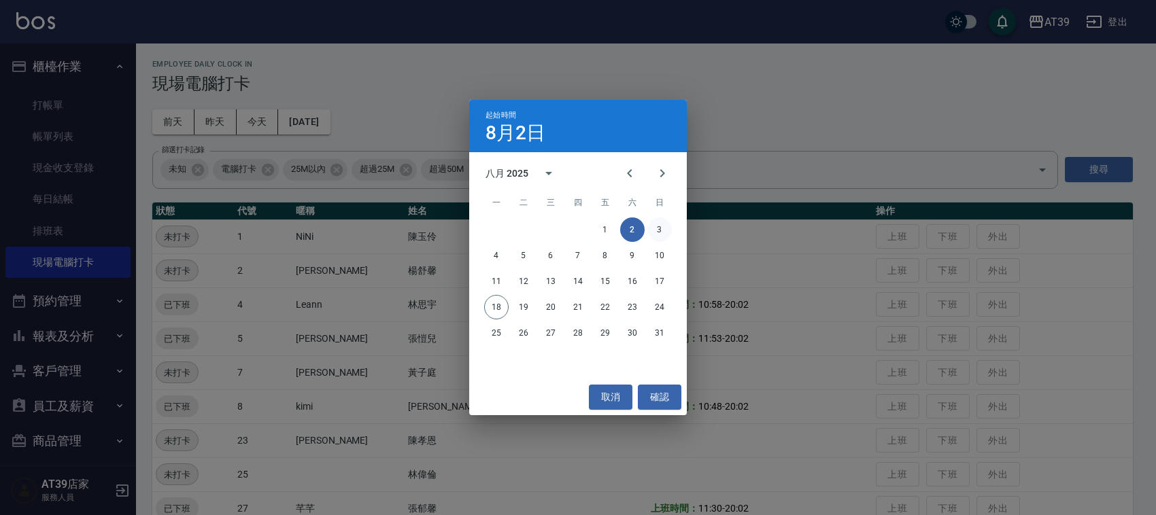
click at [654, 226] on button "3" at bounding box center [659, 230] width 24 height 24
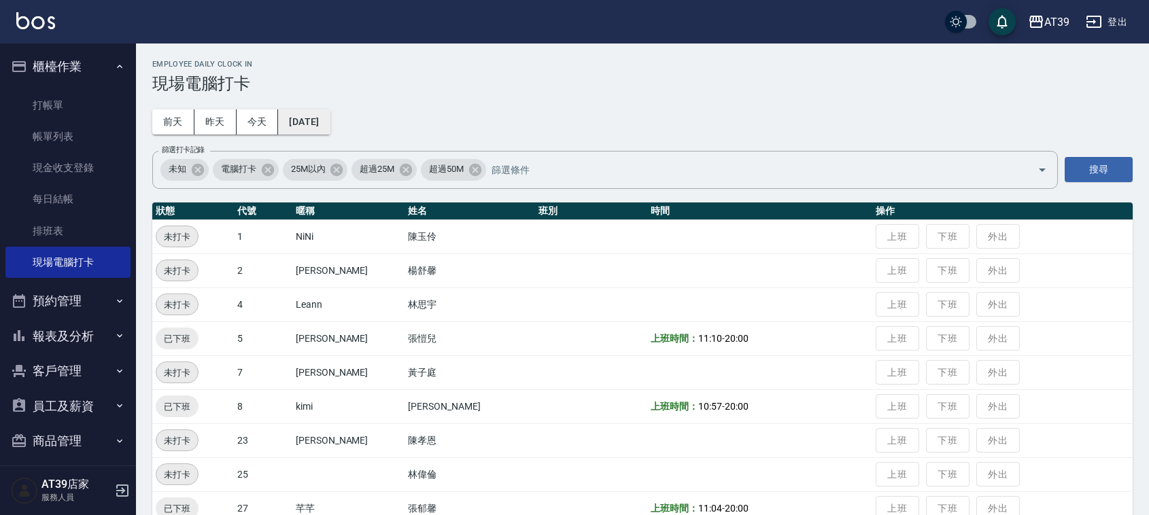
click at [326, 117] on button "[DATE]" at bounding box center [304, 121] width 52 height 25
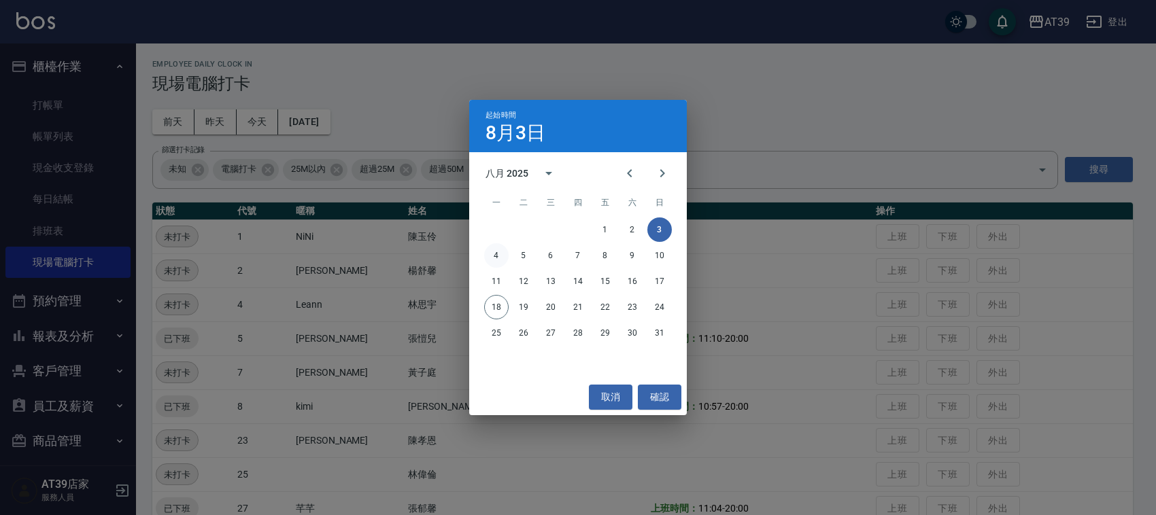
click at [496, 260] on button "4" at bounding box center [496, 255] width 24 height 24
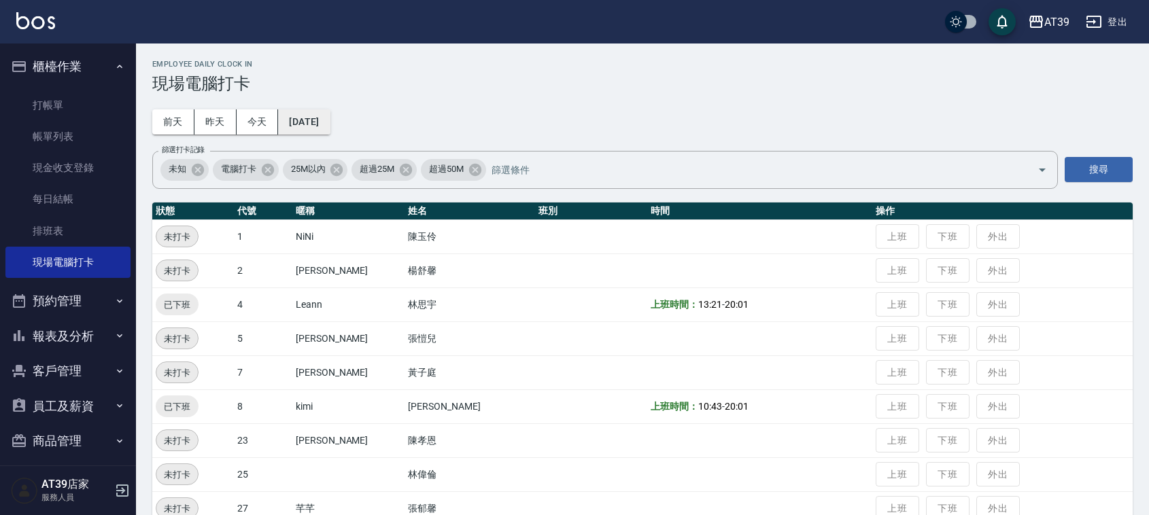
click at [330, 124] on button "[DATE]" at bounding box center [304, 121] width 52 height 25
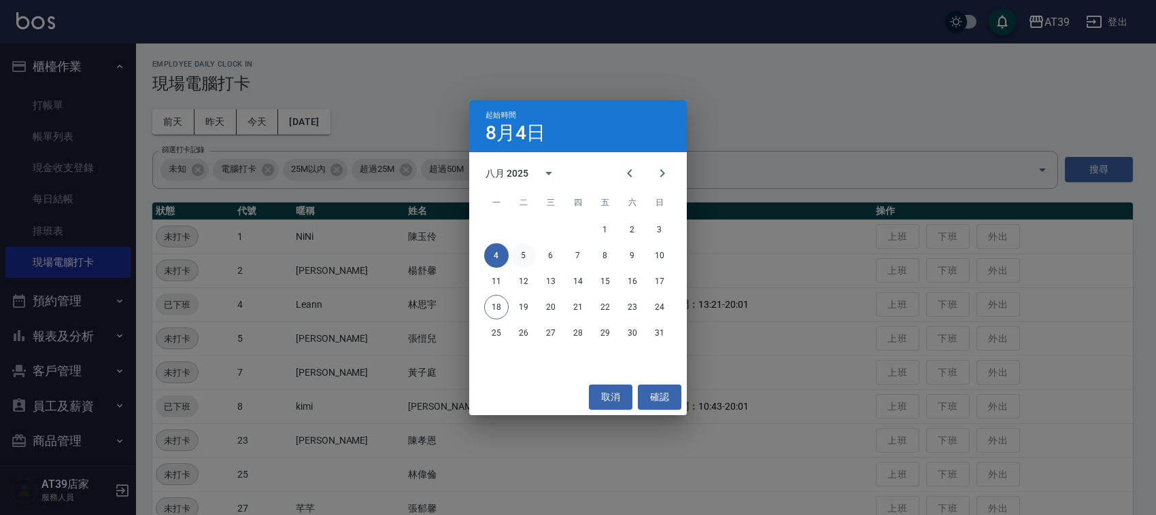
click at [532, 262] on button "5" at bounding box center [523, 255] width 24 height 24
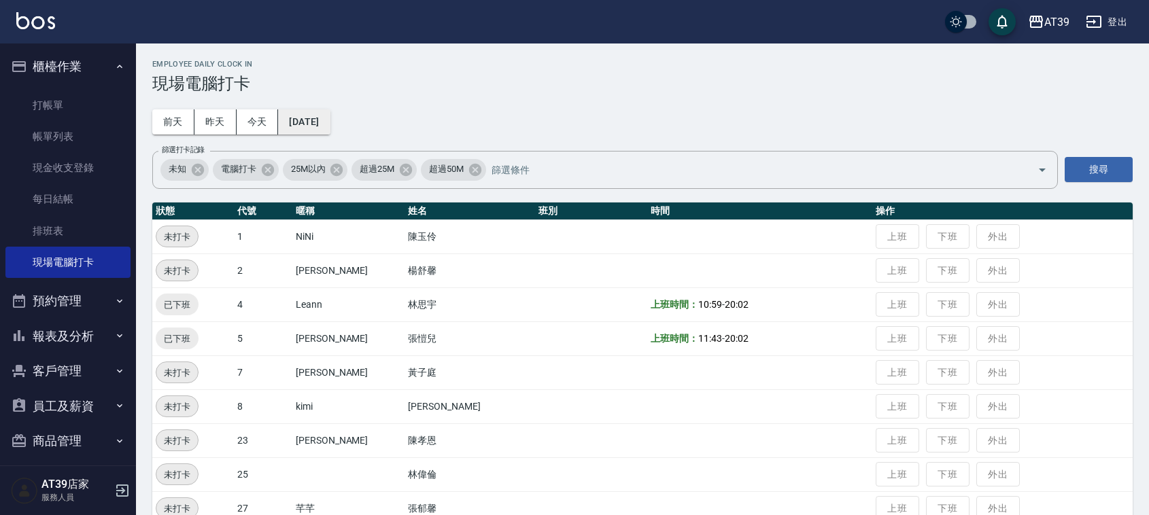
click at [330, 126] on button "[DATE]" at bounding box center [304, 121] width 52 height 25
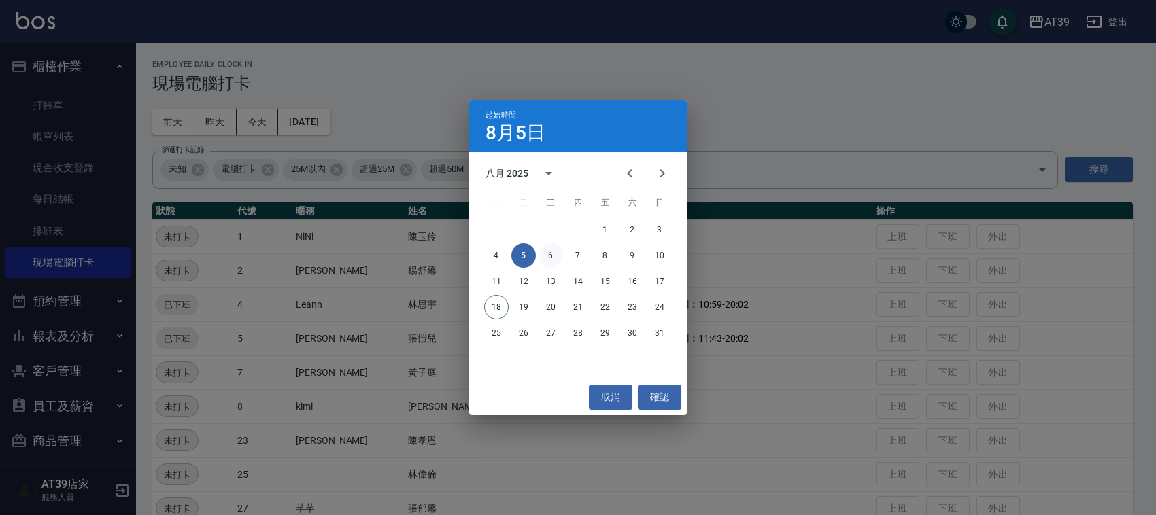
click at [552, 255] on button "6" at bounding box center [551, 255] width 24 height 24
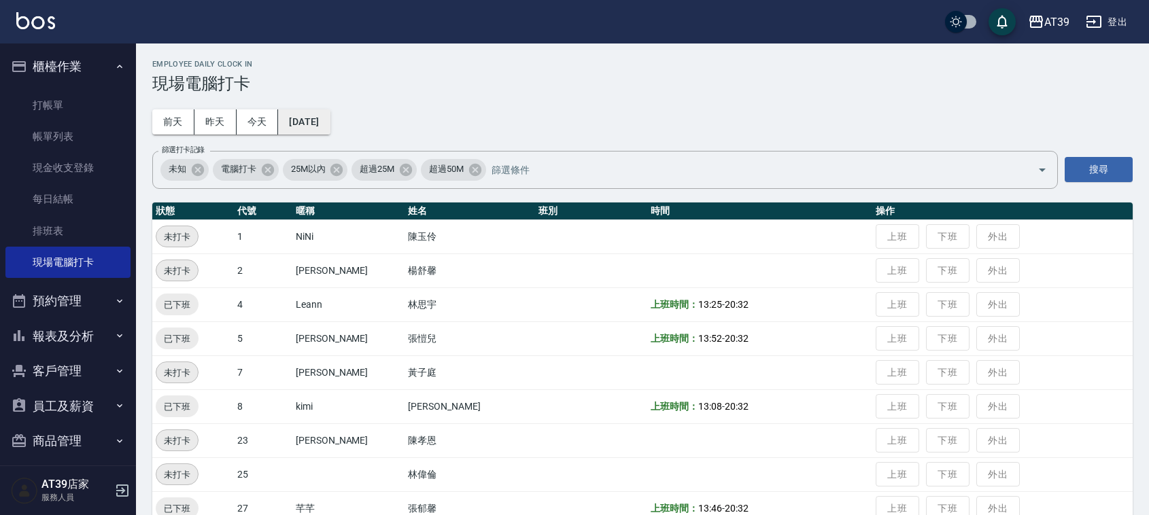
click at [330, 119] on button "[DATE]" at bounding box center [304, 121] width 52 height 25
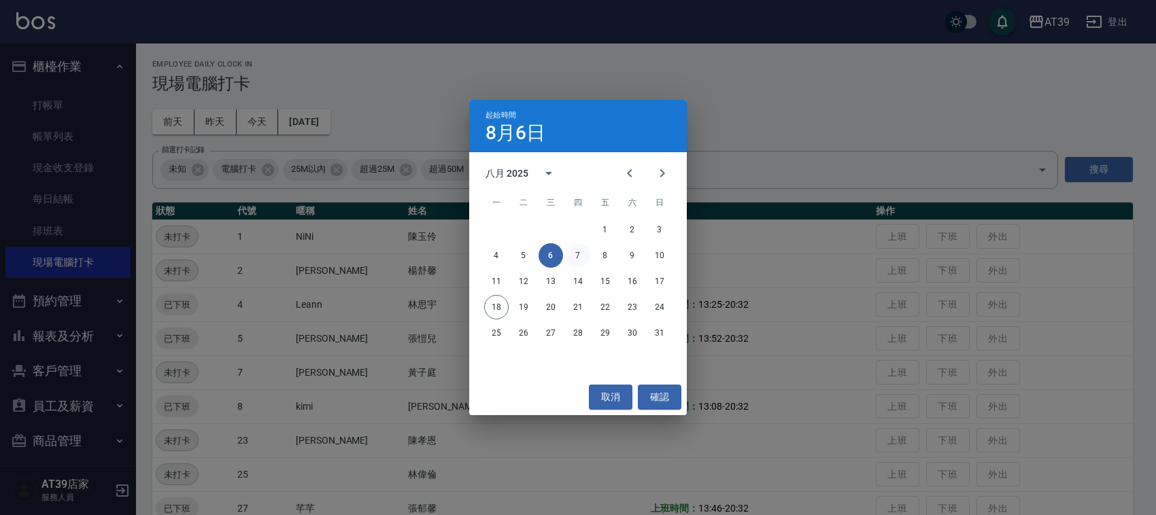
click at [569, 255] on button "7" at bounding box center [578, 255] width 24 height 24
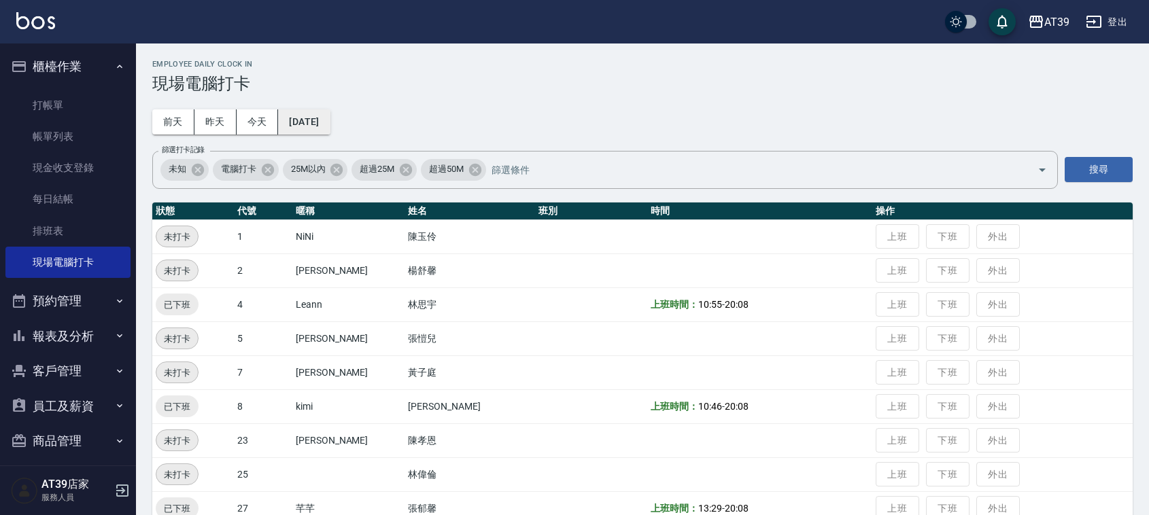
click at [330, 126] on button "[DATE]" at bounding box center [304, 121] width 52 height 25
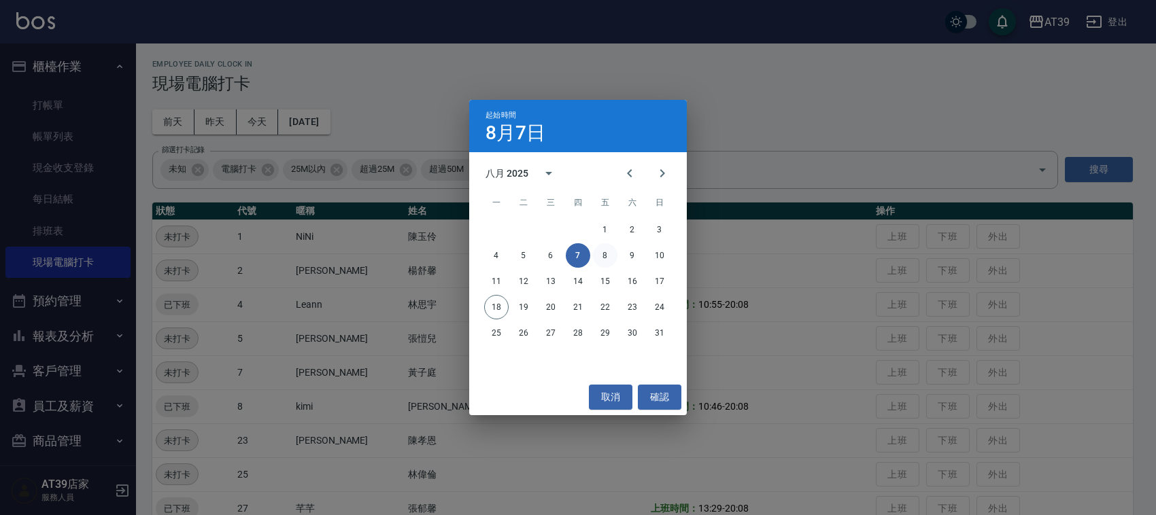
click at [607, 245] on button "8" at bounding box center [605, 255] width 24 height 24
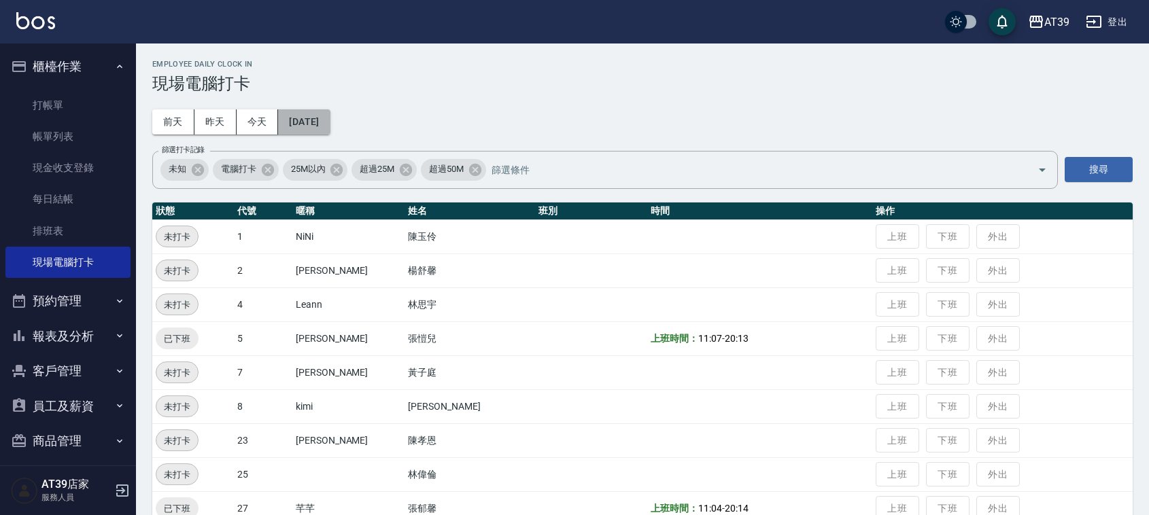
click at [322, 119] on button "[DATE]" at bounding box center [304, 121] width 52 height 25
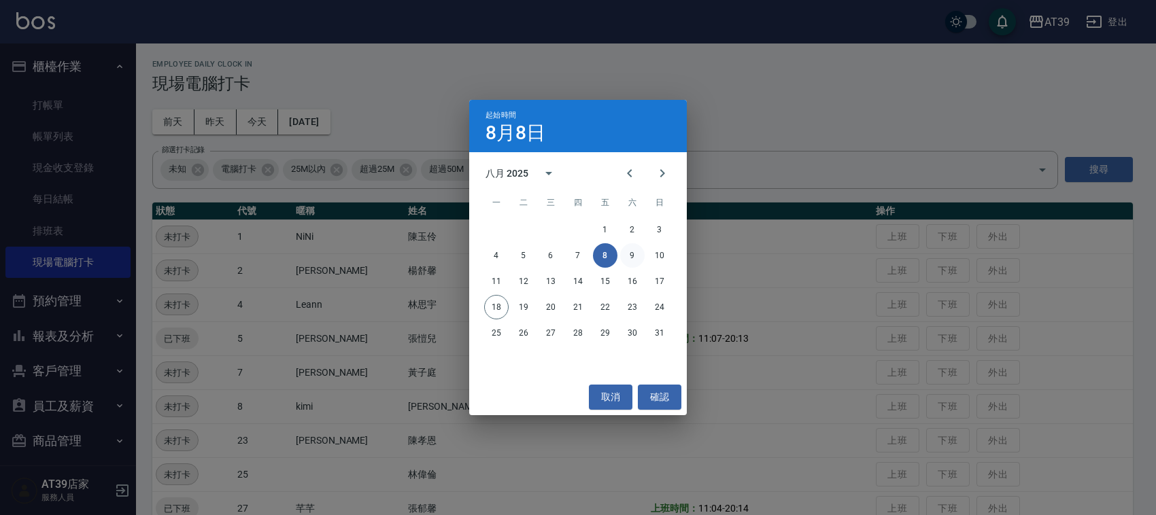
click at [630, 256] on button "9" at bounding box center [632, 255] width 24 height 24
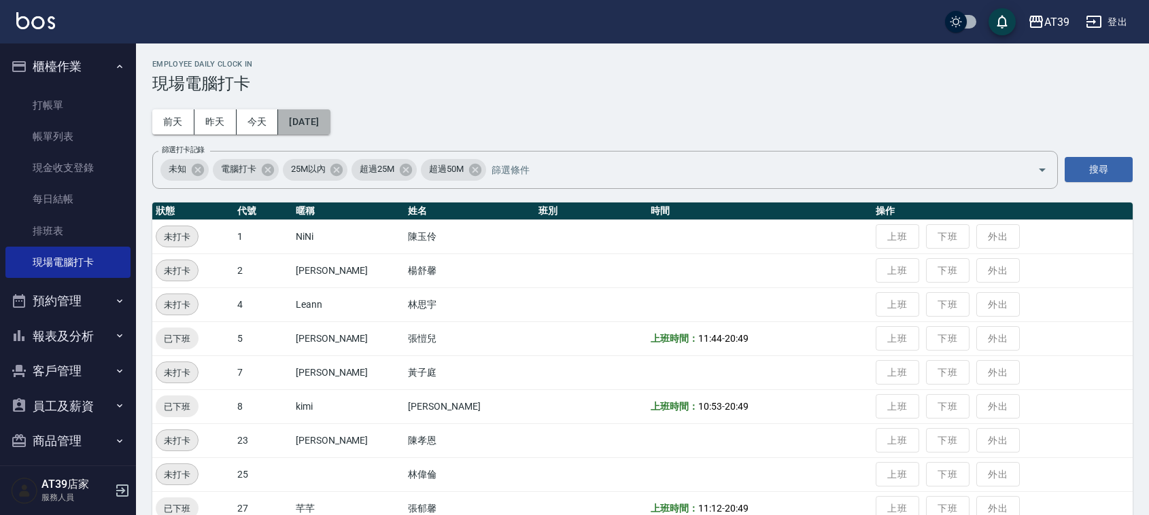
click at [330, 126] on button "[DATE]" at bounding box center [304, 121] width 52 height 25
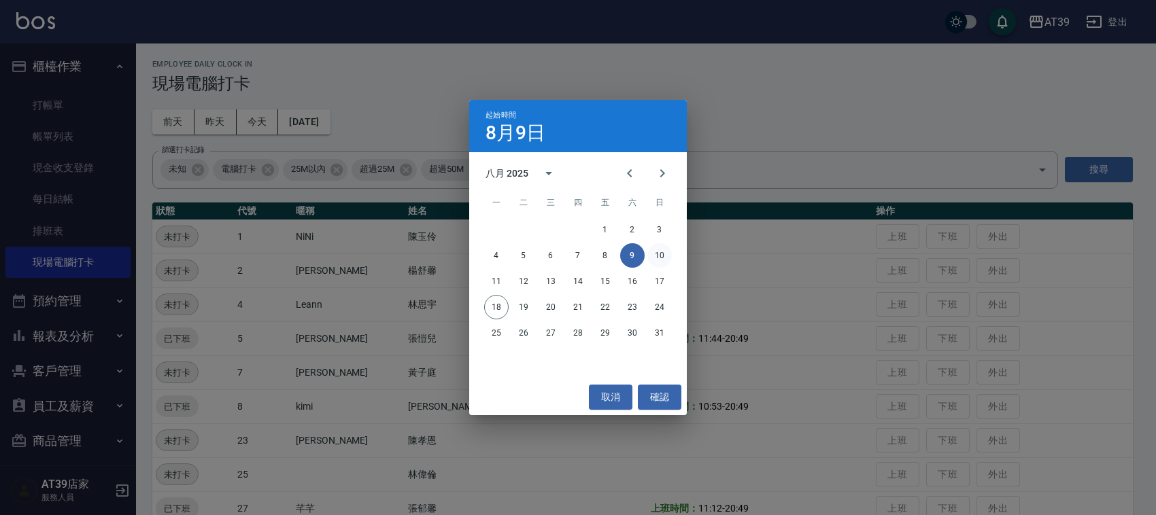
click at [649, 252] on button "10" at bounding box center [659, 255] width 24 height 24
click at [648, 252] on td at bounding box center [759, 237] width 224 height 34
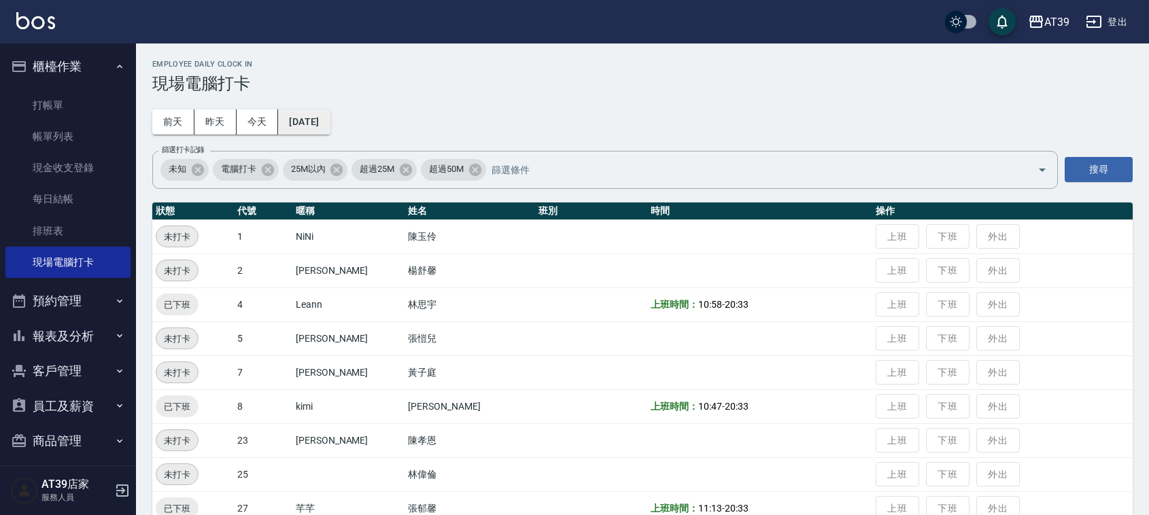
click at [318, 117] on button "[DATE]" at bounding box center [304, 121] width 52 height 25
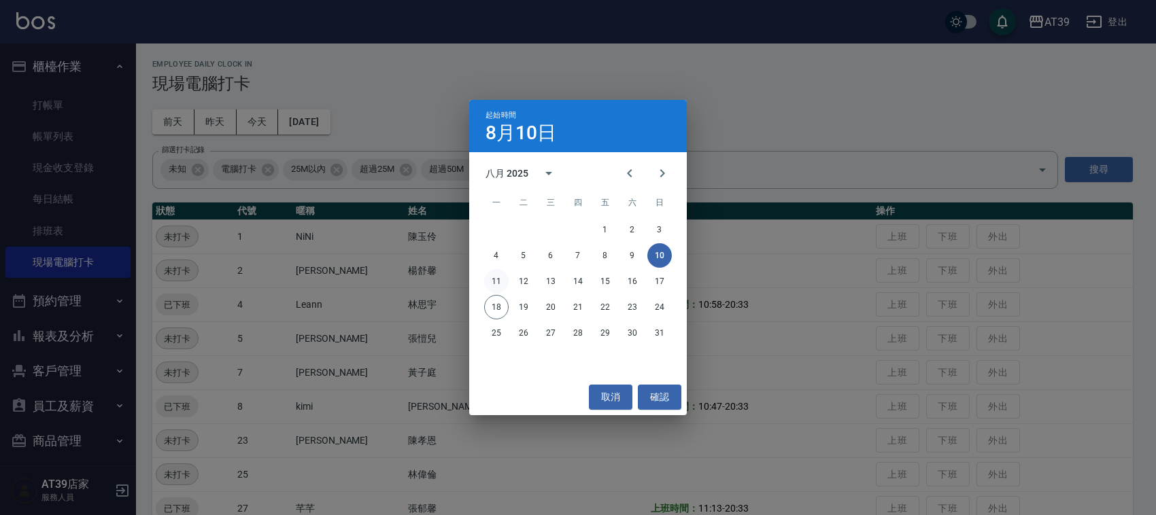
click at [494, 286] on button "11" at bounding box center [496, 281] width 24 height 24
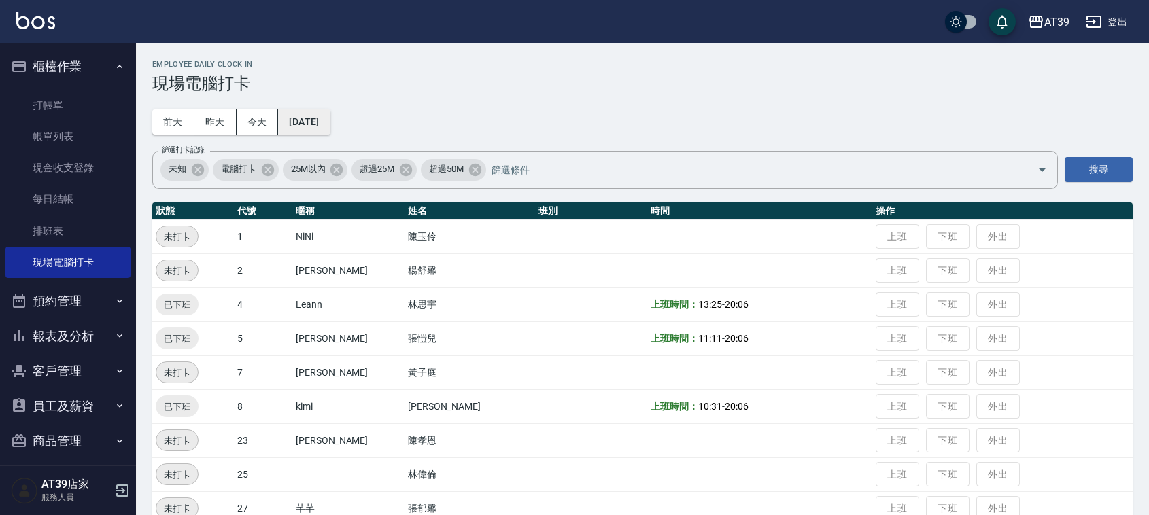
click at [330, 120] on button "[DATE]" at bounding box center [304, 121] width 52 height 25
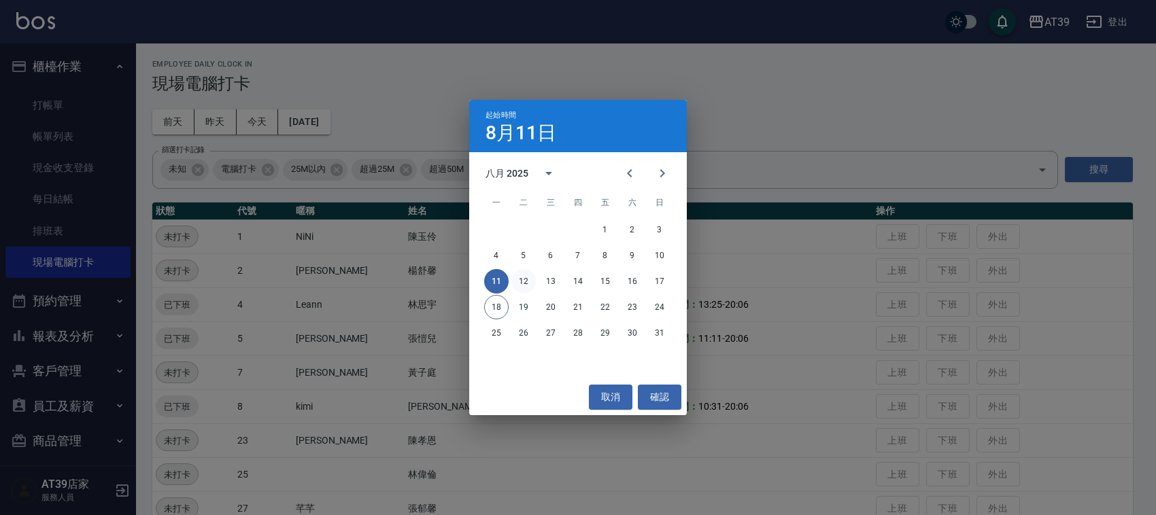
click at [527, 277] on button "12" at bounding box center [523, 281] width 24 height 24
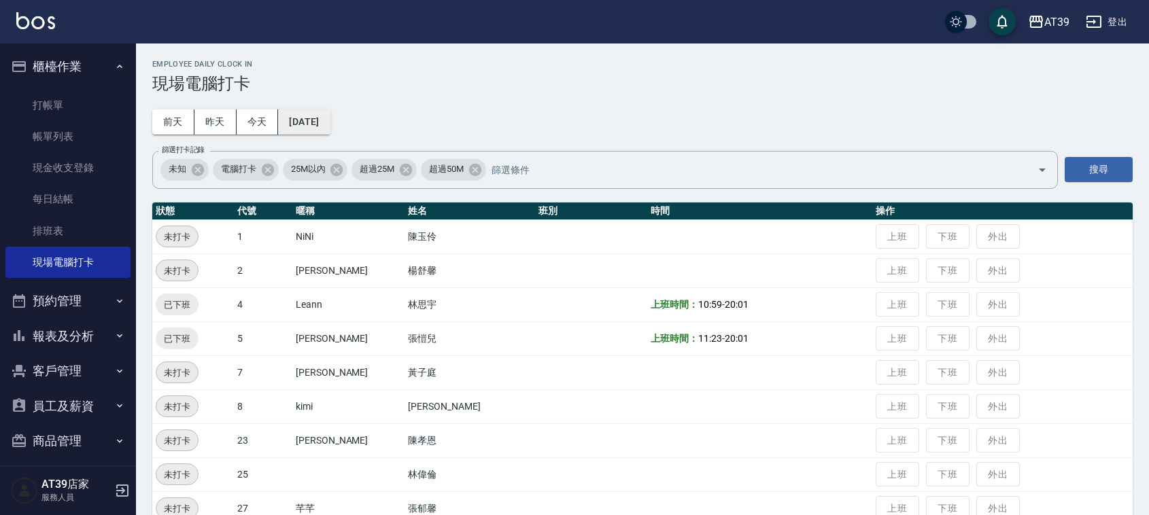
click at [330, 126] on button "[DATE]" at bounding box center [304, 121] width 52 height 25
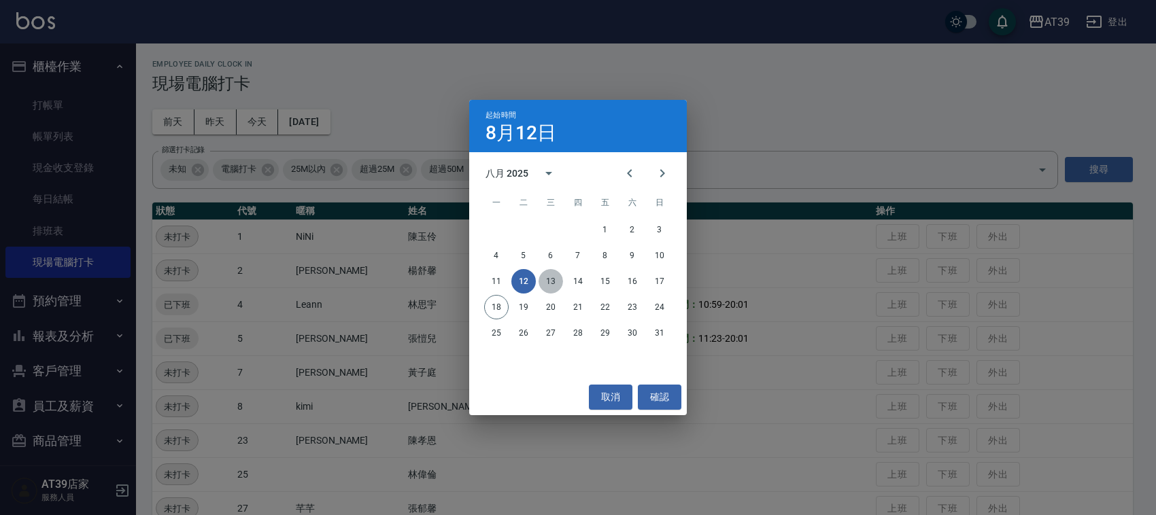
click at [549, 286] on button "13" at bounding box center [551, 281] width 24 height 24
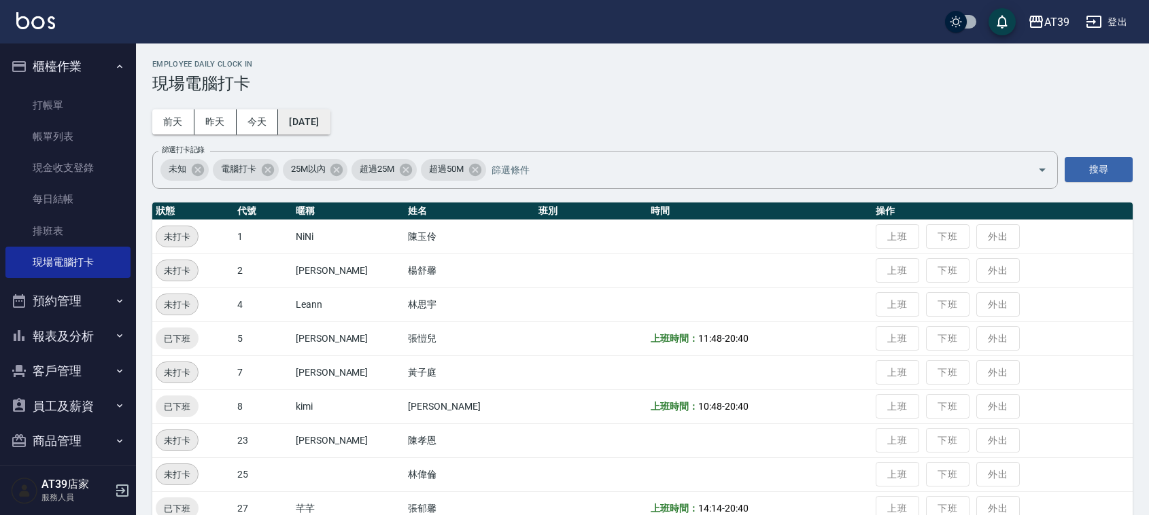
click at [325, 123] on button "[DATE]" at bounding box center [304, 121] width 52 height 25
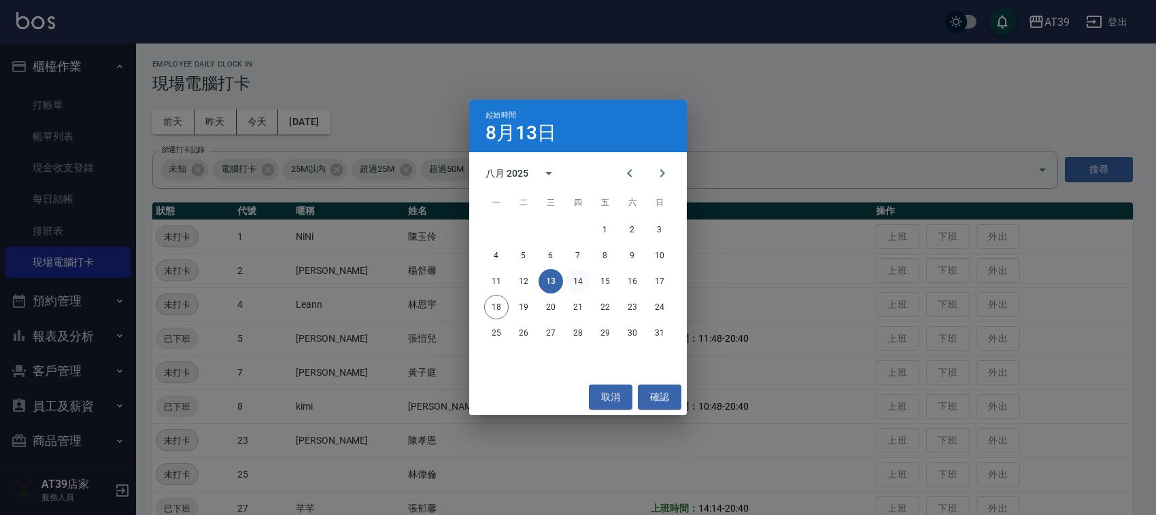
click at [585, 282] on button "14" at bounding box center [578, 281] width 24 height 24
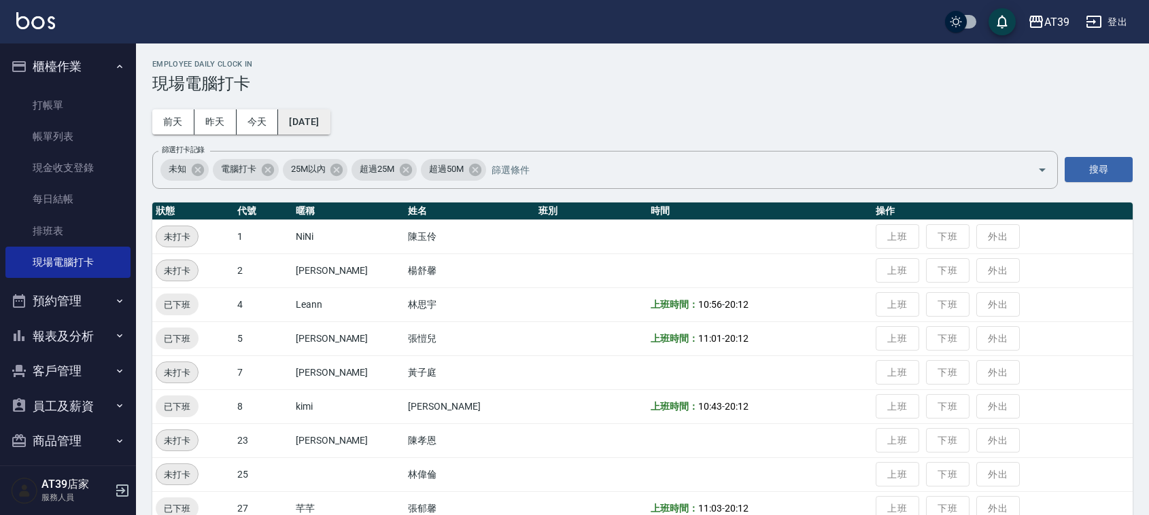
click at [330, 116] on button "[DATE]" at bounding box center [304, 121] width 52 height 25
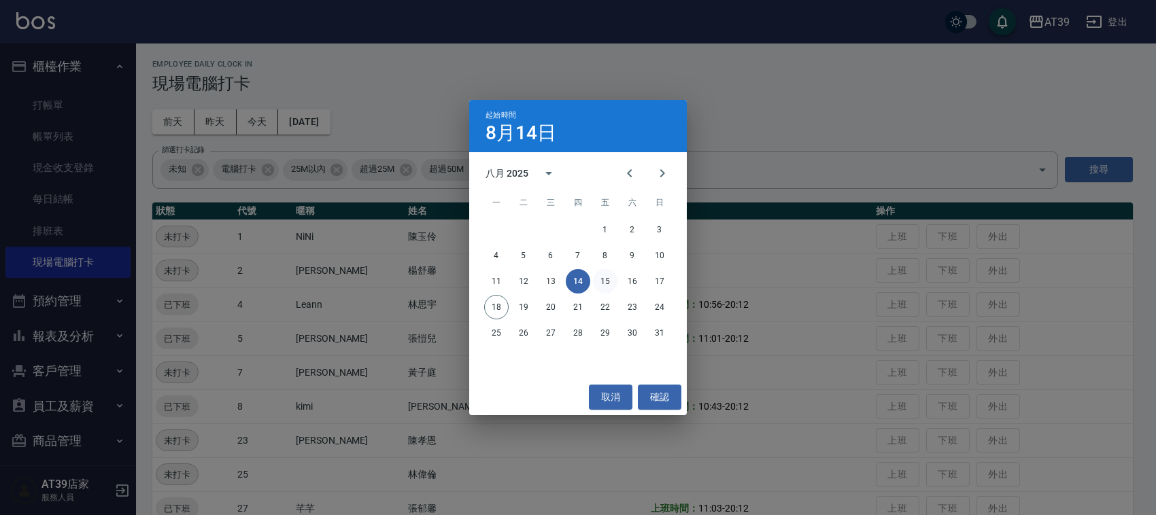
click at [609, 281] on button "15" at bounding box center [605, 281] width 24 height 24
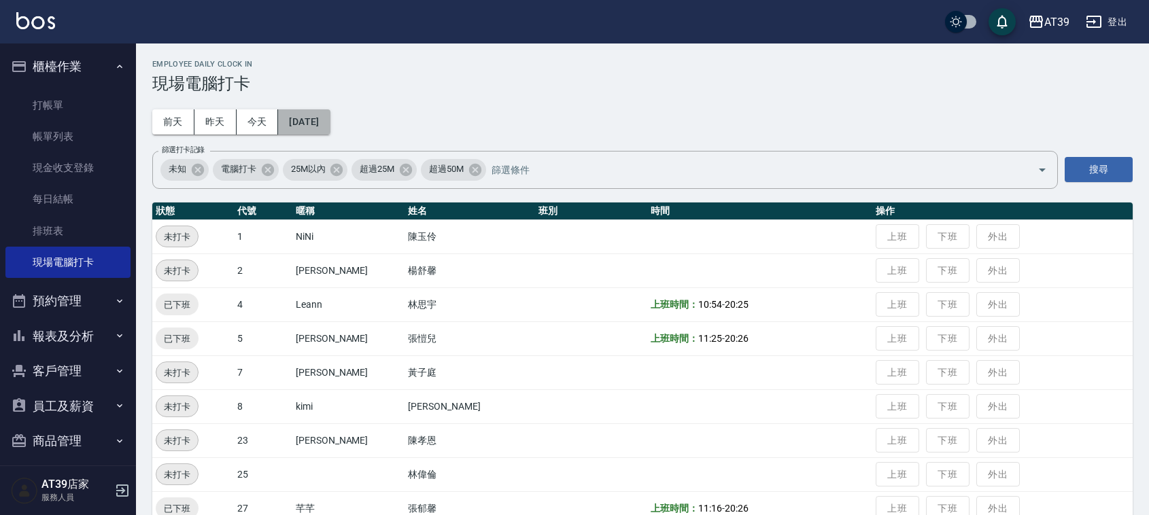
click at [330, 122] on button "[DATE]" at bounding box center [304, 121] width 52 height 25
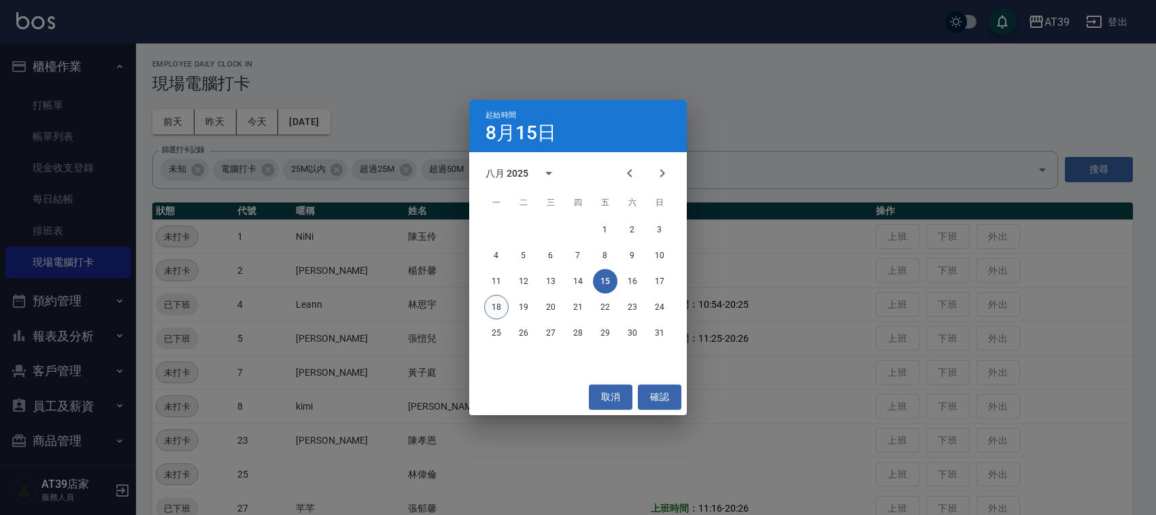
click at [503, 309] on button "18" at bounding box center [496, 307] width 24 height 24
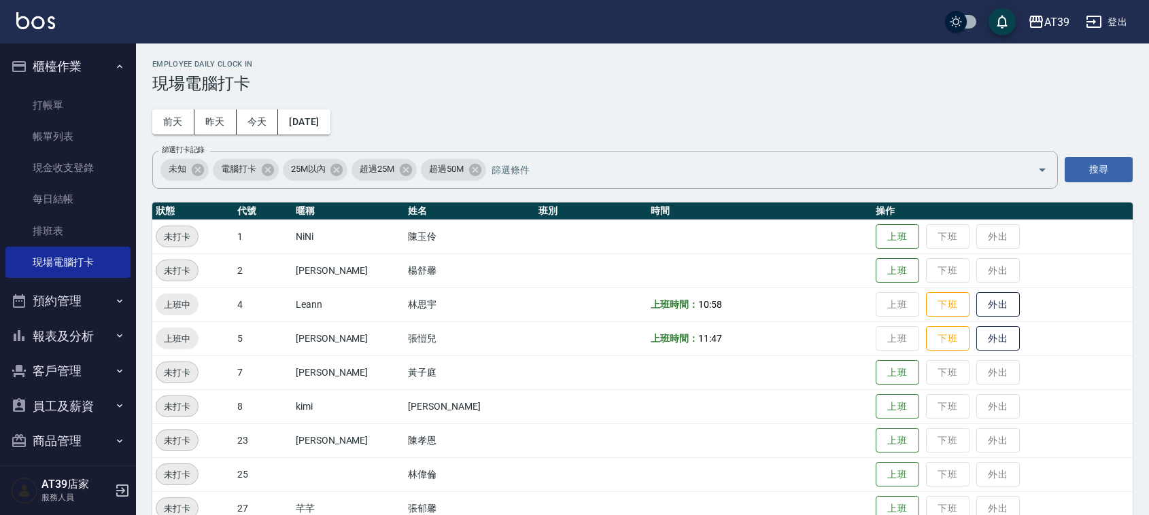
click at [38, 25] on img at bounding box center [35, 20] width 39 height 17
